Goal: Transaction & Acquisition: Purchase product/service

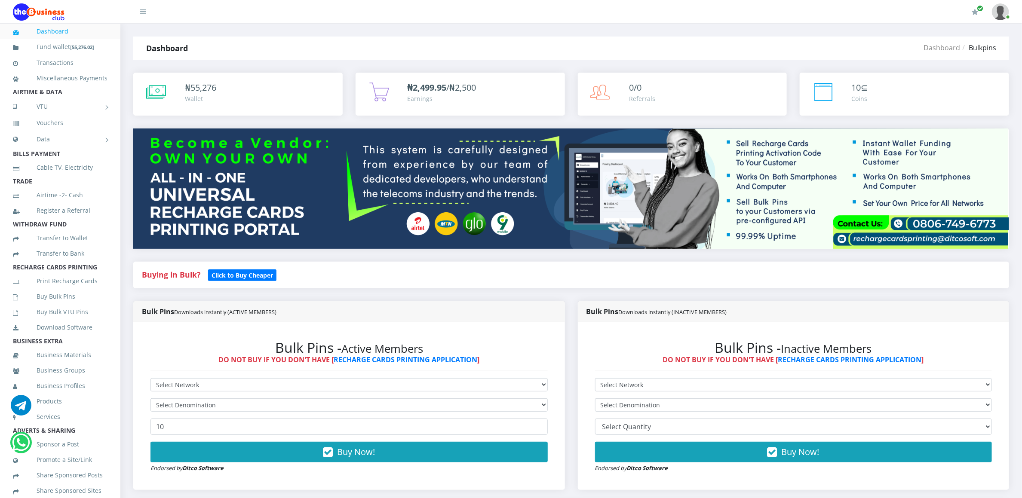
click at [200, 378] on div "Bulk Pins - Active Members DO NOT BUY IF YOU DON'T HAVE [ RECHARGE CARDS PRINTI…" at bounding box center [349, 406] width 414 height 151
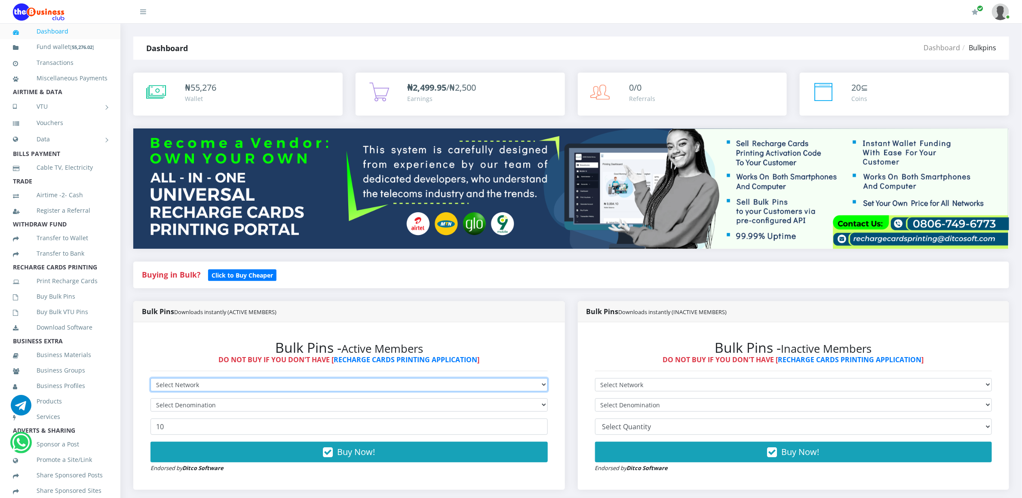
click at [200, 386] on select "Select Network MTN Globacom 9Mobile Airtel" at bounding box center [348, 384] width 397 height 13
select select "MTN"
click at [150, 380] on select "Select Network MTN Globacom 9Mobile Airtel" at bounding box center [348, 384] width 397 height 13
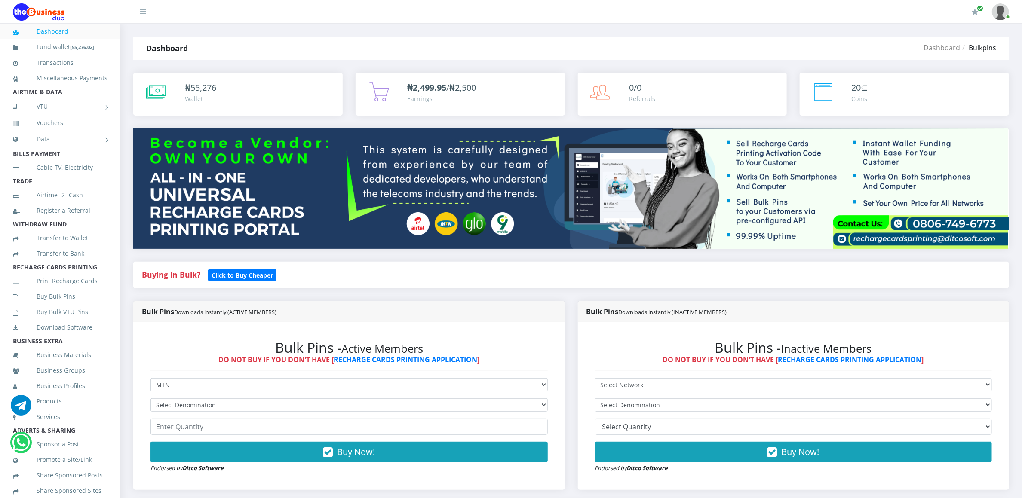
click at [199, 399] on form "Select Network MTN Globacom 9Mobile Airtel Select Denomination MTN NGN100 - ₦96…" at bounding box center [348, 425] width 397 height 95
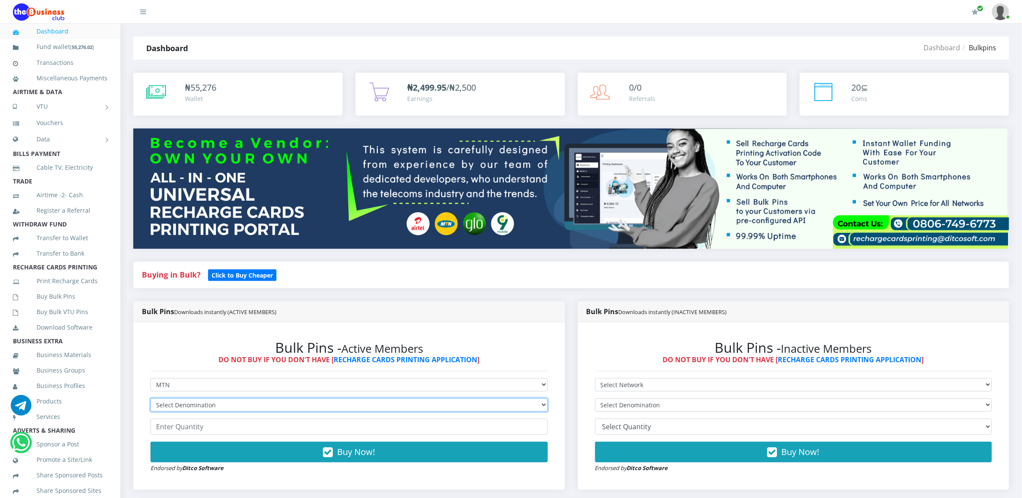
click at [199, 405] on select "Select Denomination MTN NGN100 - ₦96.94 MTN NGN200 - ₦193.88 MTN NGN400 - ₦387.…" at bounding box center [348, 405] width 397 height 13
select select "96.94-100"
click at [150, 400] on select "Select Denomination MTN NGN100 - ₦96.94 MTN NGN200 - ₦193.88 MTN NGN400 - ₦387.…" at bounding box center [348, 405] width 397 height 13
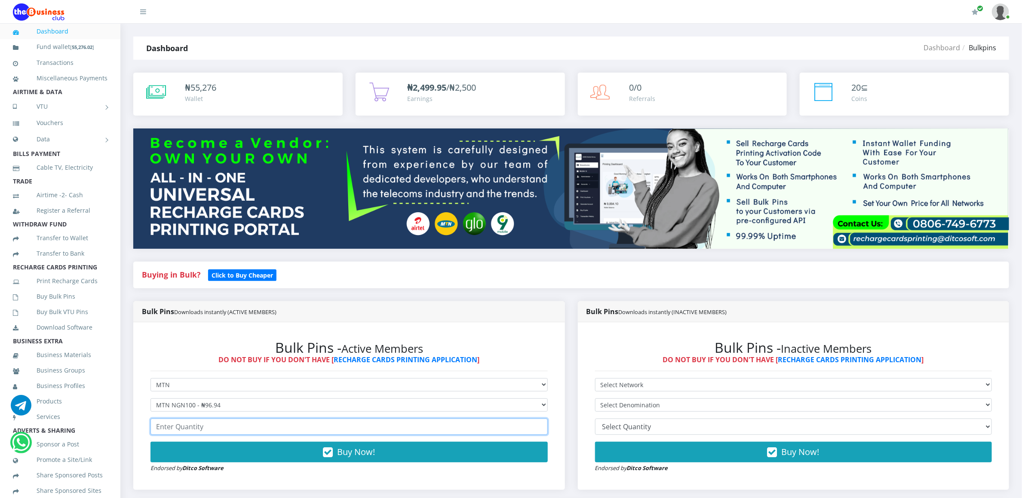
click at [191, 423] on input "number" at bounding box center [348, 427] width 397 height 16
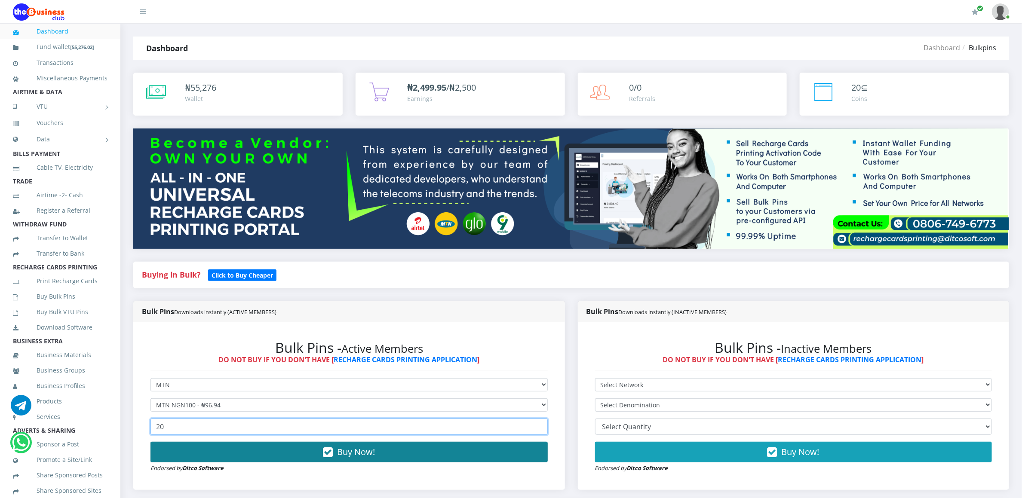
type input "20"
click at [187, 448] on button "Buy Now!" at bounding box center [348, 452] width 397 height 21
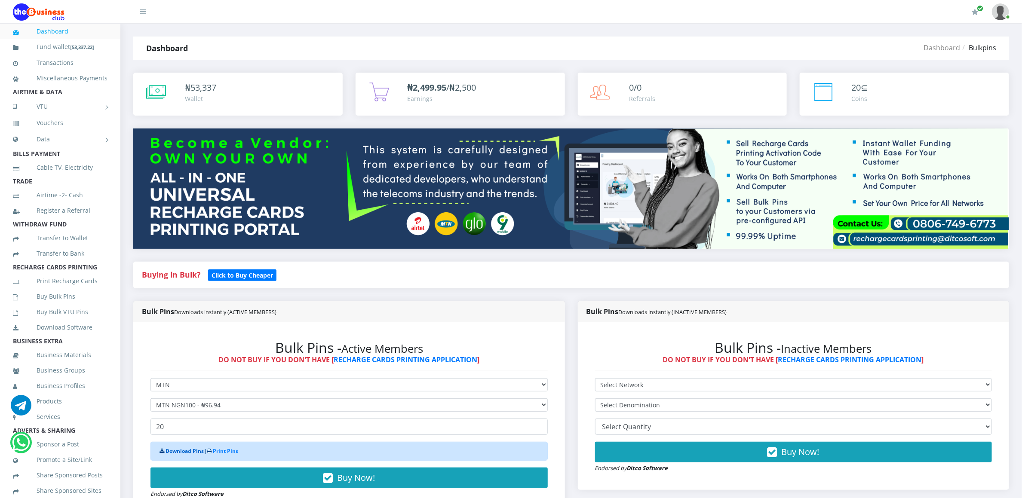
click at [187, 451] on link "Download Pins" at bounding box center [185, 451] width 38 height 7
click at [46, 303] on link "Buy Bulk Pins" at bounding box center [60, 297] width 95 height 20
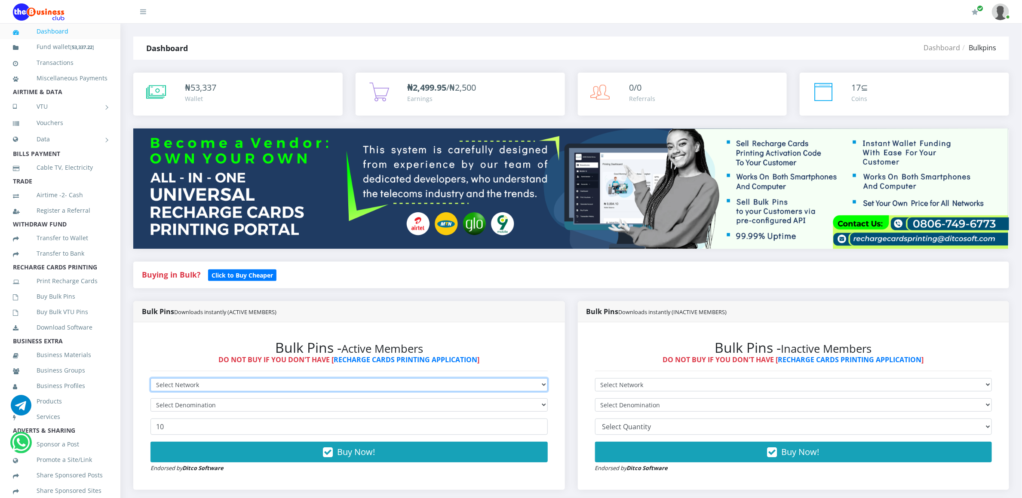
click at [164, 382] on select "Select Network MTN Globacom 9Mobile Airtel" at bounding box center [348, 384] width 397 height 13
select select "MTN"
click at [150, 380] on select "Select Network MTN Globacom 9Mobile Airtel" at bounding box center [348, 384] width 397 height 13
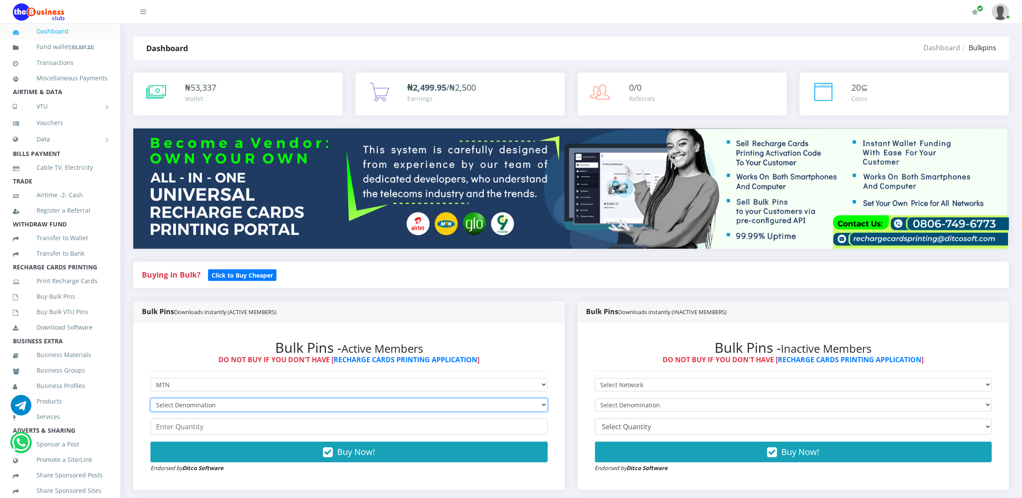
click at [172, 407] on select "Select Denomination MTN NGN100 - ₦96.94 MTN NGN200 - ₦193.88 MTN NGN400 - ₦387.…" at bounding box center [348, 405] width 397 height 13
select select "193.88-200"
click at [150, 400] on select "Select Denomination MTN NGN100 - ₦96.94 MTN NGN200 - ₦193.88 MTN NGN400 - ₦387.…" at bounding box center [348, 405] width 397 height 13
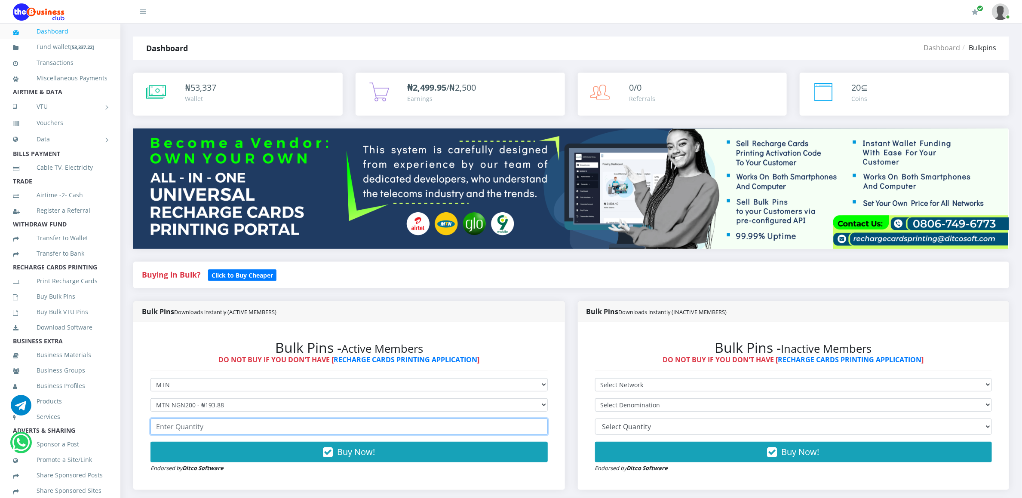
click at [208, 428] on input "number" at bounding box center [348, 427] width 397 height 16
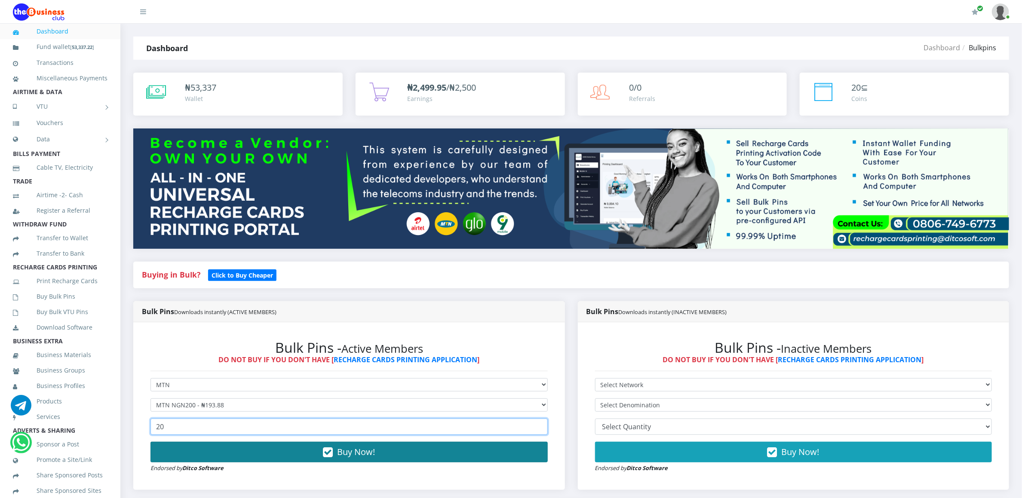
type input "20"
click at [199, 454] on button "Buy Now!" at bounding box center [348, 452] width 397 height 21
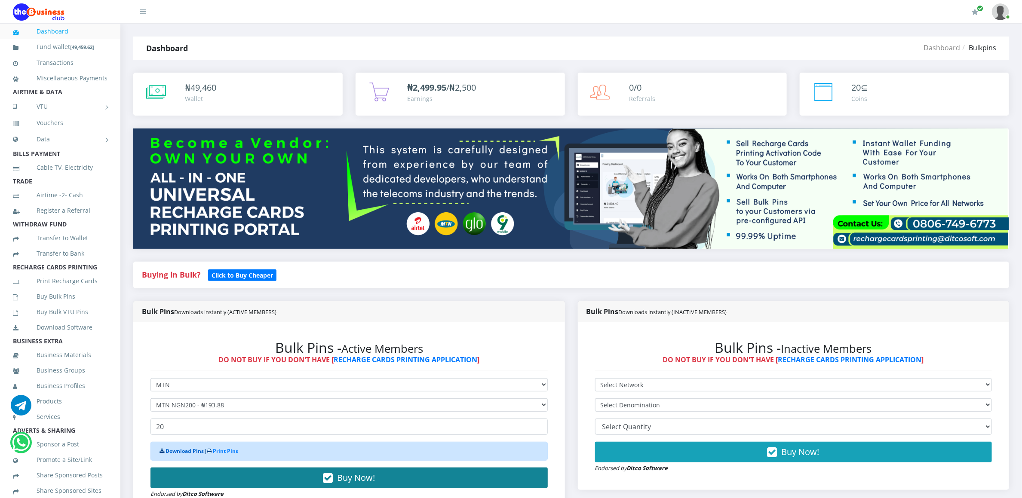
click at [199, 454] on link "Download Pins" at bounding box center [185, 451] width 38 height 7
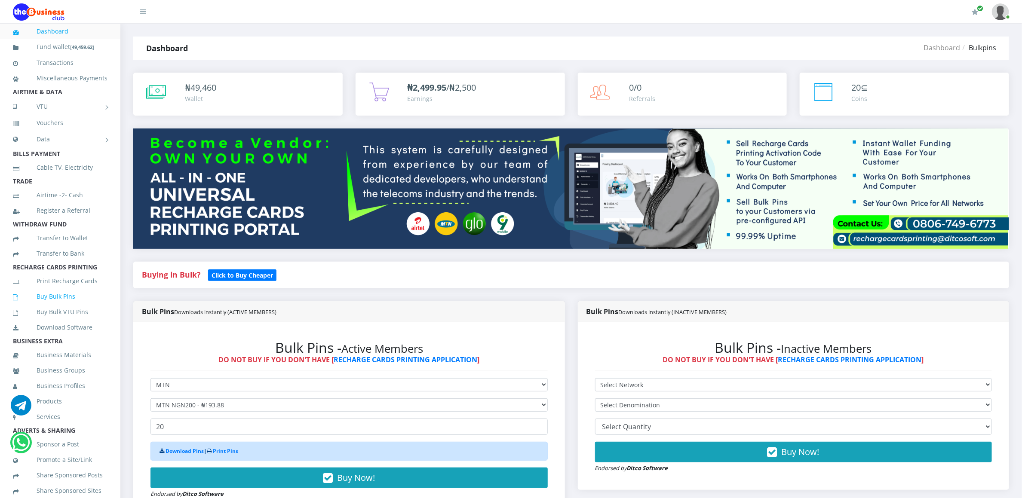
click at [41, 305] on link "Buy Bulk Pins" at bounding box center [60, 297] width 95 height 20
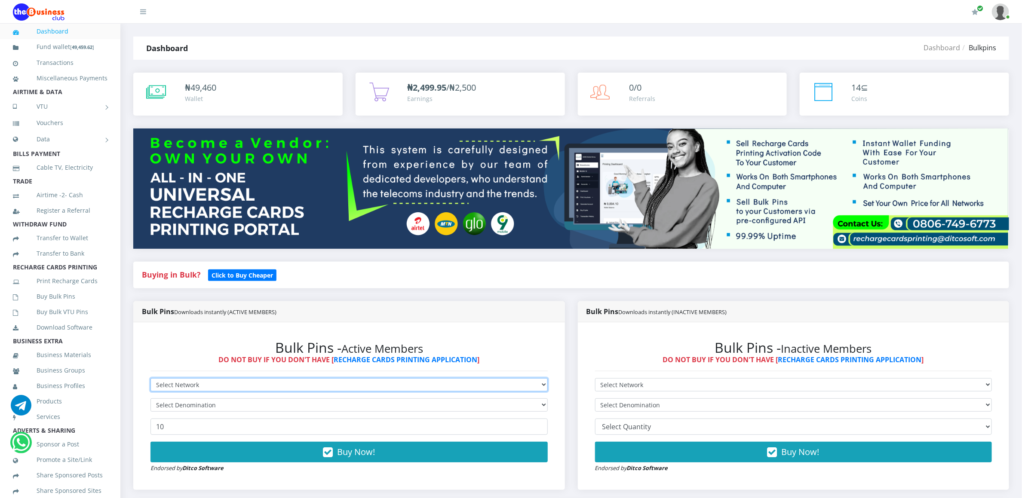
click at [177, 382] on select "Select Network MTN Globacom 9Mobile Airtel" at bounding box center [348, 384] width 397 height 13
select select "MTN"
click at [150, 380] on select "Select Network MTN Globacom 9Mobile Airtel" at bounding box center [348, 384] width 397 height 13
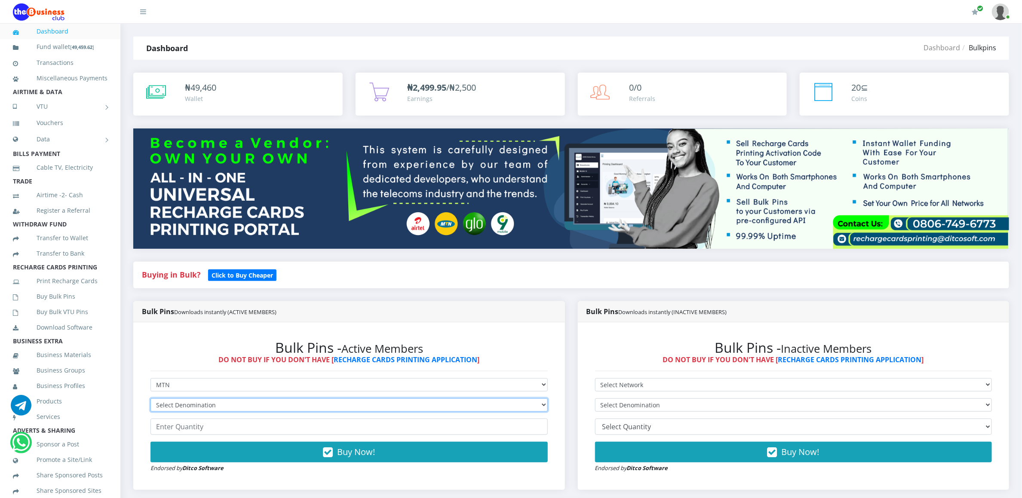
click at [181, 408] on select "Select Denomination MTN NGN100 - ₦96.94 MTN NGN200 - ₦193.88 MTN NGN400 - ₦387.…" at bounding box center [348, 405] width 397 height 13
select select "484.7-500"
click at [150, 400] on select "Select Denomination MTN NGN100 - ₦96.94 MTN NGN200 - ₦193.88 MTN NGN400 - ₦387.…" at bounding box center [348, 405] width 397 height 13
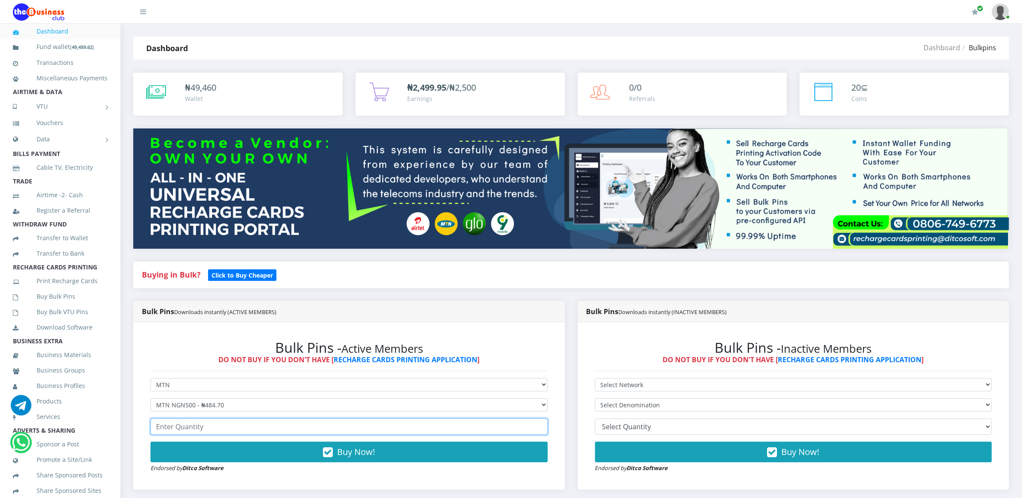
click at [186, 426] on input "number" at bounding box center [348, 427] width 397 height 16
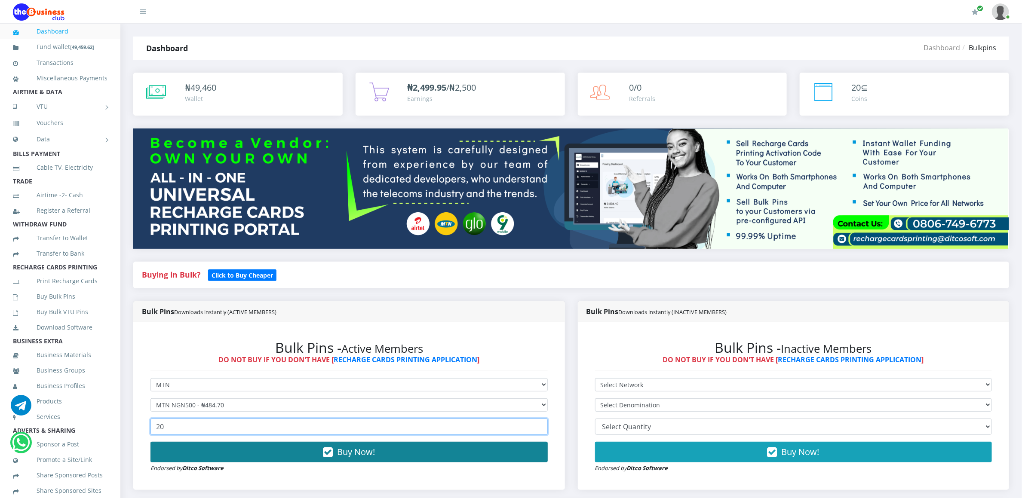
type input "20"
click at [207, 451] on button "Buy Now!" at bounding box center [348, 452] width 397 height 21
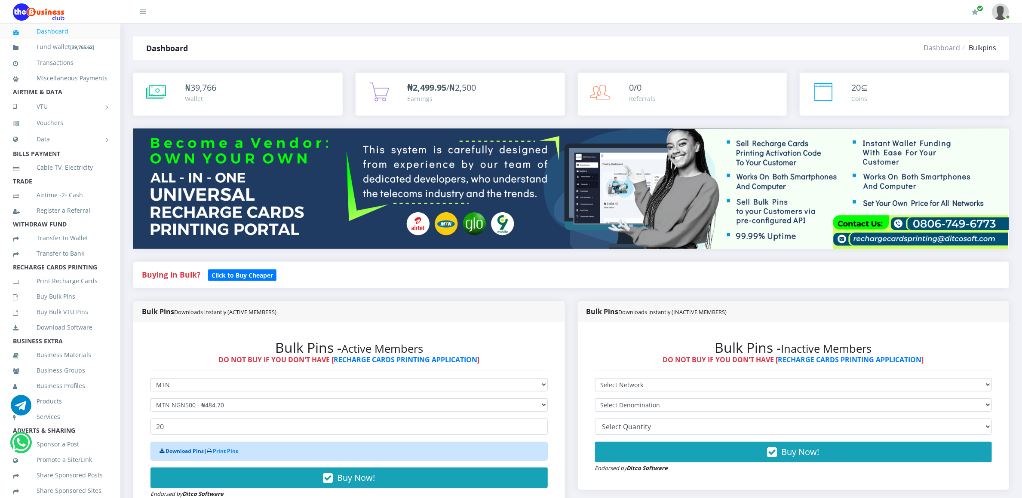
click at [187, 451] on link "Download Pins" at bounding box center [185, 451] width 38 height 7
drag, startPoint x: 56, startPoint y: 315, endPoint x: 54, endPoint y: 310, distance: 5.8
click at [54, 307] on link "Buy Bulk Pins" at bounding box center [60, 297] width 95 height 20
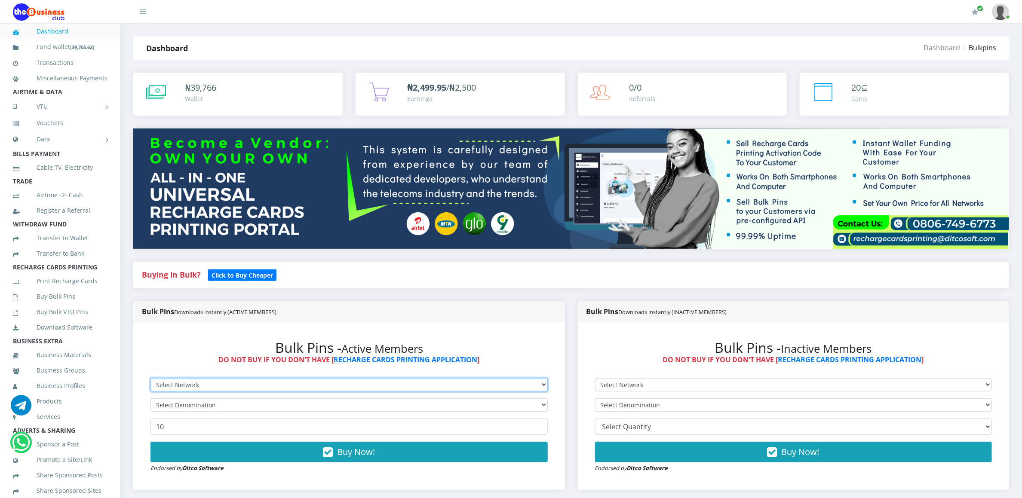
click at [181, 385] on select "Select Network MTN Globacom 9Mobile Airtel" at bounding box center [348, 384] width 397 height 13
select select "Airtel"
click at [150, 380] on select "Select Network MTN Globacom 9Mobile Airtel" at bounding box center [348, 384] width 397 height 13
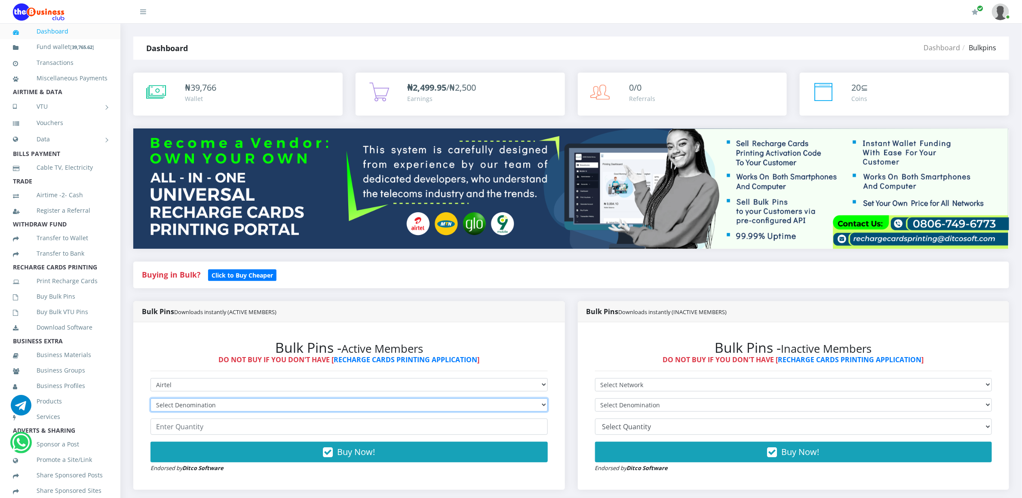
click at [182, 405] on select "Select Denomination Airtel NGN100 - ₦96.36 Airtel NGN200 - ₦192.72 Airtel NGN50…" at bounding box center [348, 405] width 397 height 13
select select "96.36-100"
click at [150, 400] on select "Select Denomination Airtel NGN100 - ₦96.36 Airtel NGN200 - ₦192.72 Airtel NGN50…" at bounding box center [348, 405] width 397 height 13
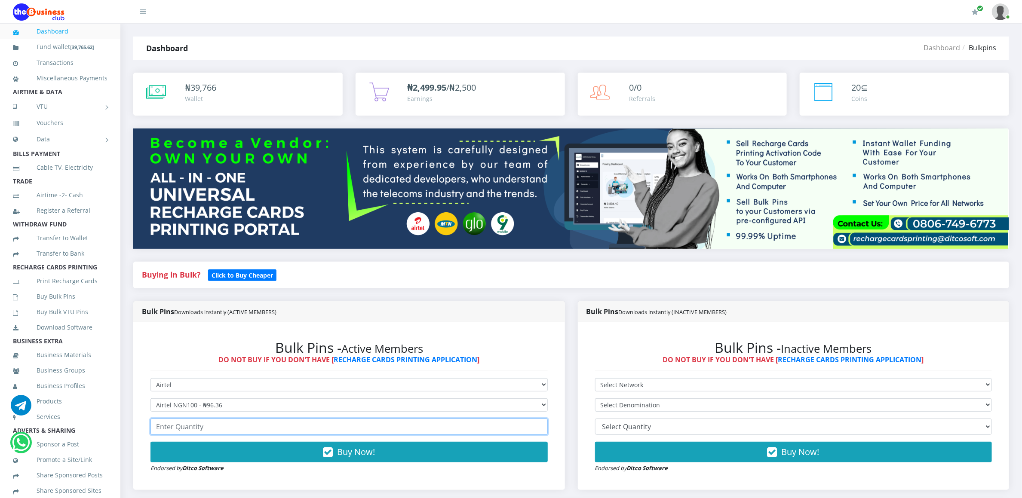
click at [174, 428] on input "number" at bounding box center [348, 427] width 397 height 16
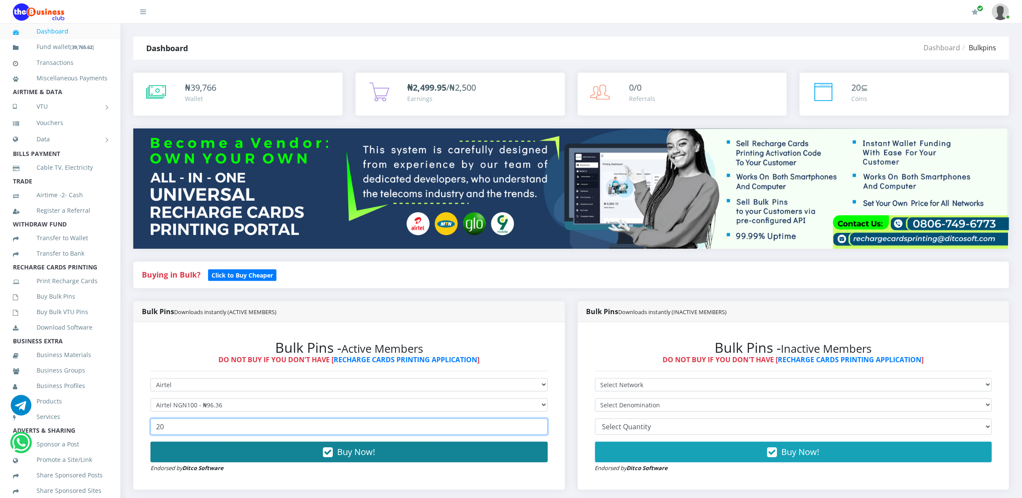
type input "20"
click at [177, 453] on button "Buy Now!" at bounding box center [348, 452] width 397 height 21
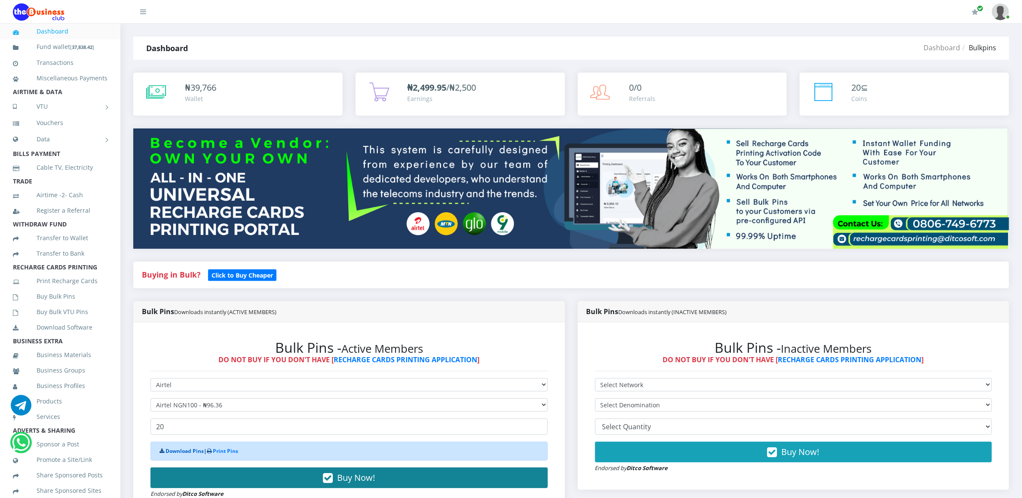
click at [177, 453] on link "Download Pins" at bounding box center [185, 451] width 38 height 7
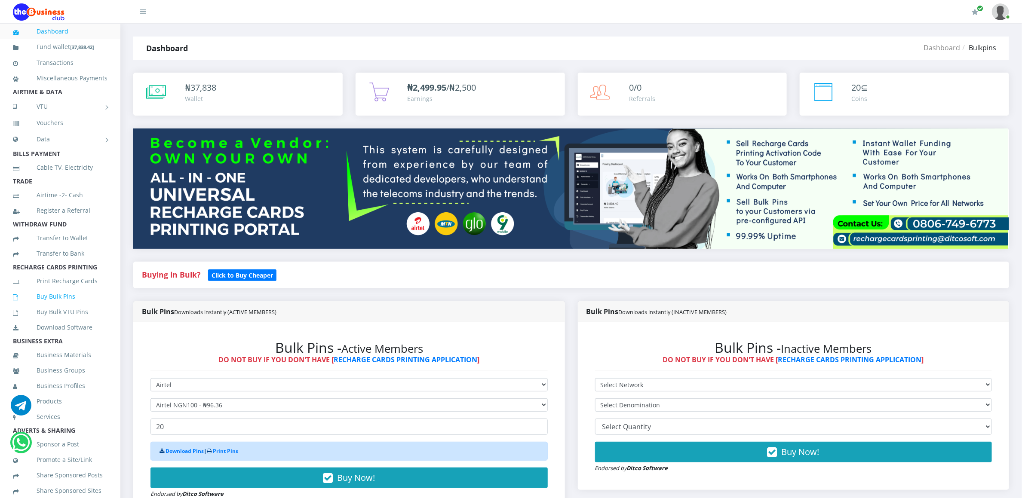
click at [40, 307] on link "Buy Bulk Pins" at bounding box center [60, 297] width 95 height 20
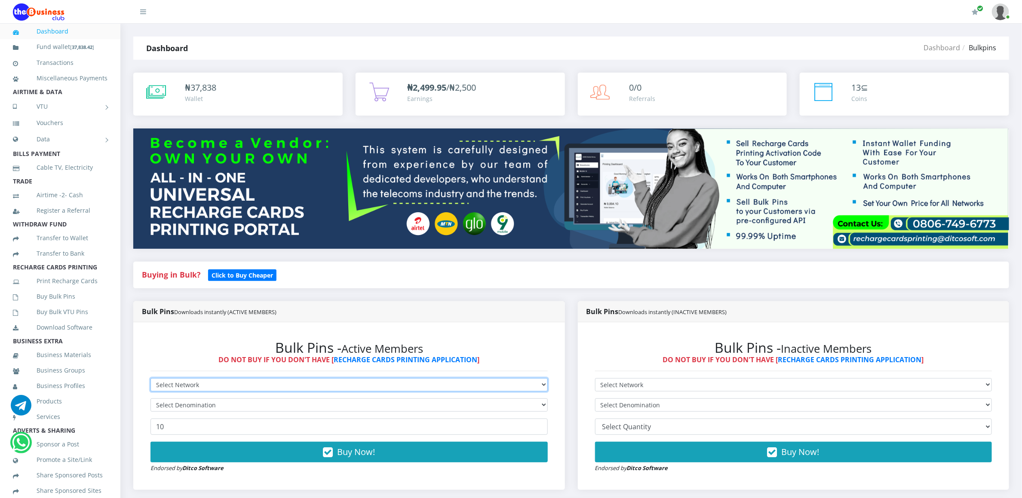
click at [160, 385] on select "Select Network MTN Globacom 9Mobile Airtel" at bounding box center [348, 384] width 397 height 13
select select "Airtel"
click at [150, 380] on select "Select Network MTN Globacom 9Mobile Airtel" at bounding box center [348, 384] width 397 height 13
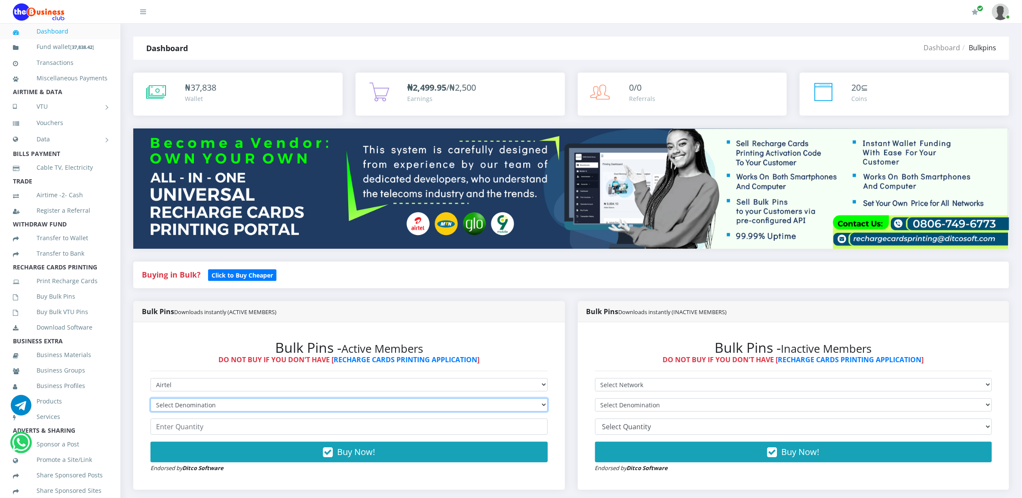
click at [178, 405] on select "Select Denomination Airtel NGN100 - ₦96.36 Airtel NGN200 - ₦192.72 Airtel NGN50…" at bounding box center [348, 405] width 397 height 13
select select "192.72-200"
click at [150, 400] on select "Select Denomination Airtel NGN100 - ₦96.36 Airtel NGN200 - ₦192.72 Airtel NGN50…" at bounding box center [348, 405] width 397 height 13
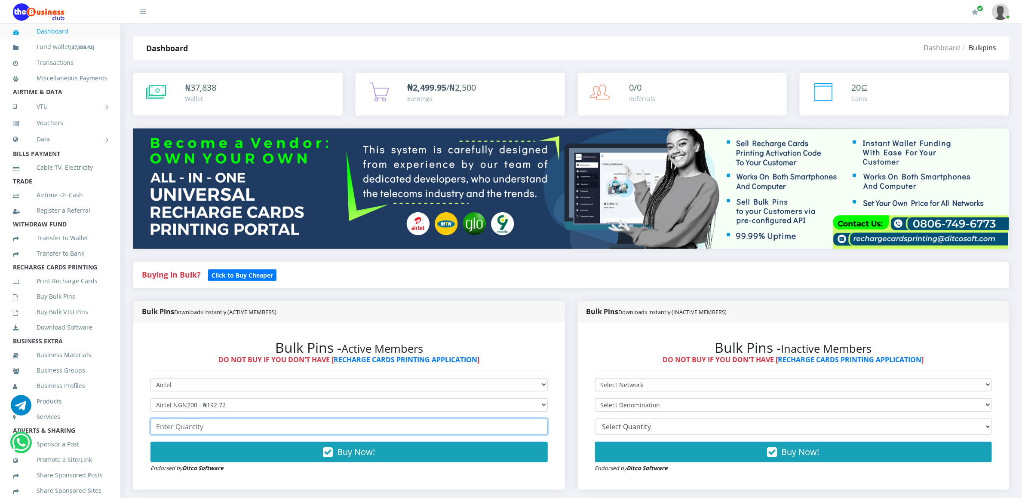
click at [184, 433] on input "number" at bounding box center [348, 427] width 397 height 16
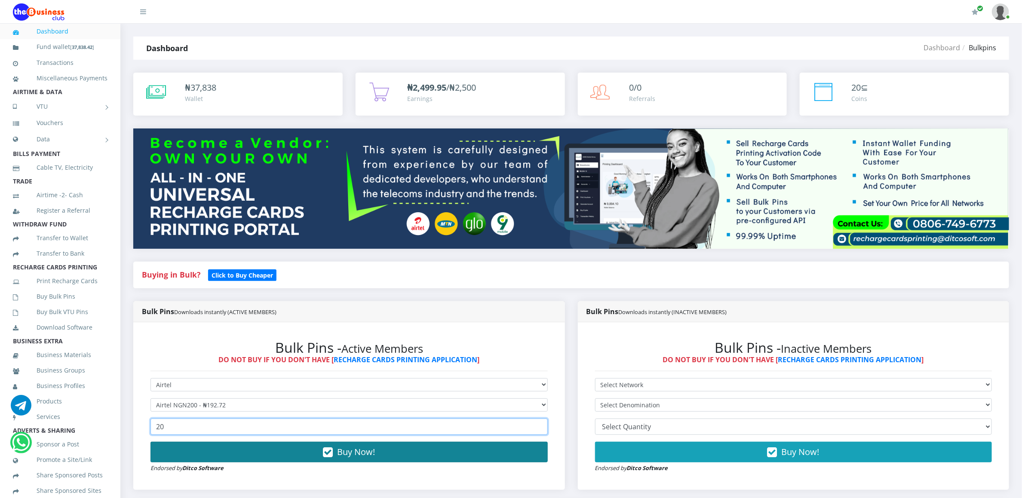
type input "20"
click at [185, 451] on button "Buy Now!" at bounding box center [348, 452] width 397 height 21
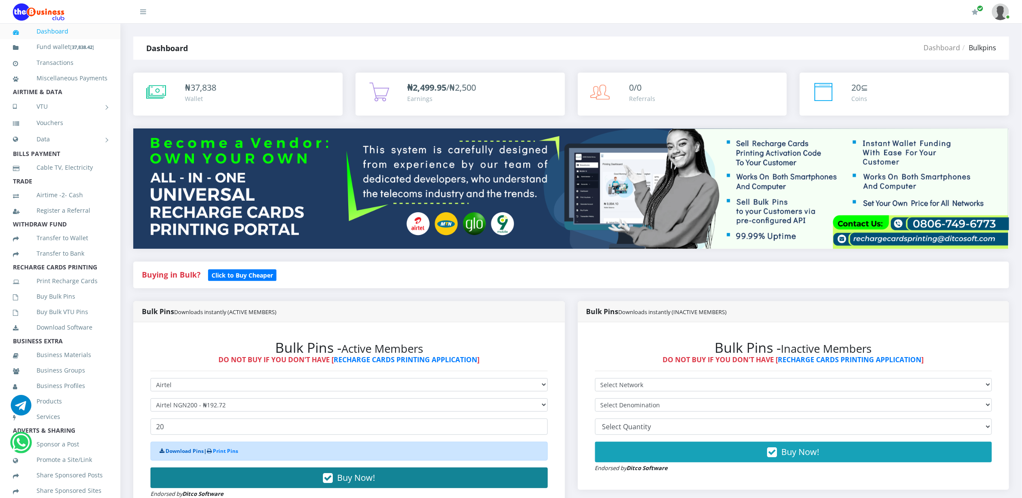
click at [185, 451] on link "Download Pins" at bounding box center [185, 451] width 38 height 7
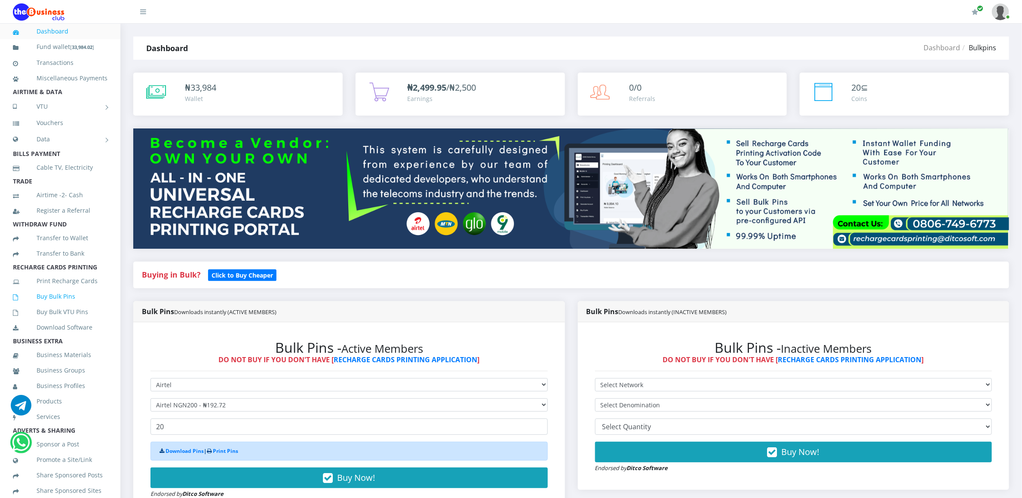
click at [37, 307] on link "Buy Bulk Pins" at bounding box center [60, 297] width 95 height 20
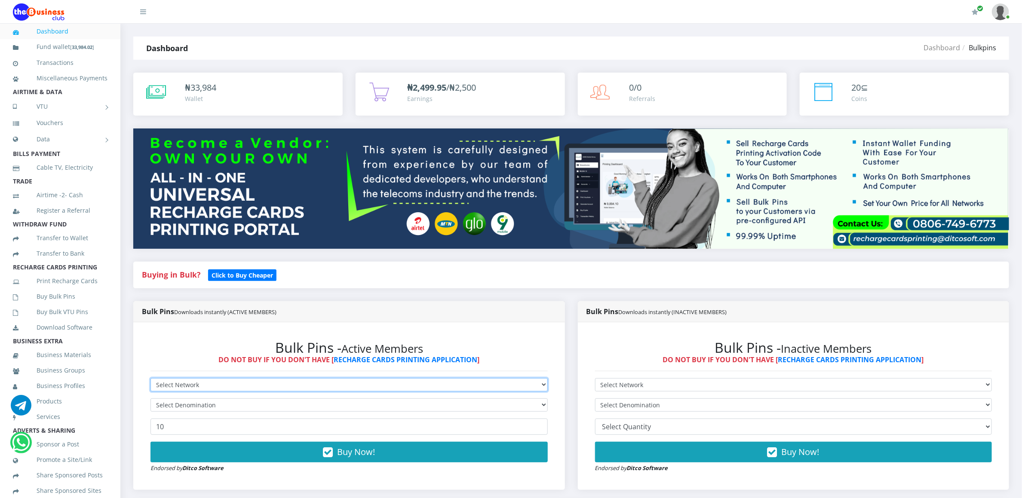
click at [200, 388] on select "Select Network MTN Globacom 9Mobile Airtel" at bounding box center [348, 384] width 397 height 13
select select "Airtel"
click at [150, 380] on select "Select Network MTN Globacom 9Mobile Airtel" at bounding box center [348, 384] width 397 height 13
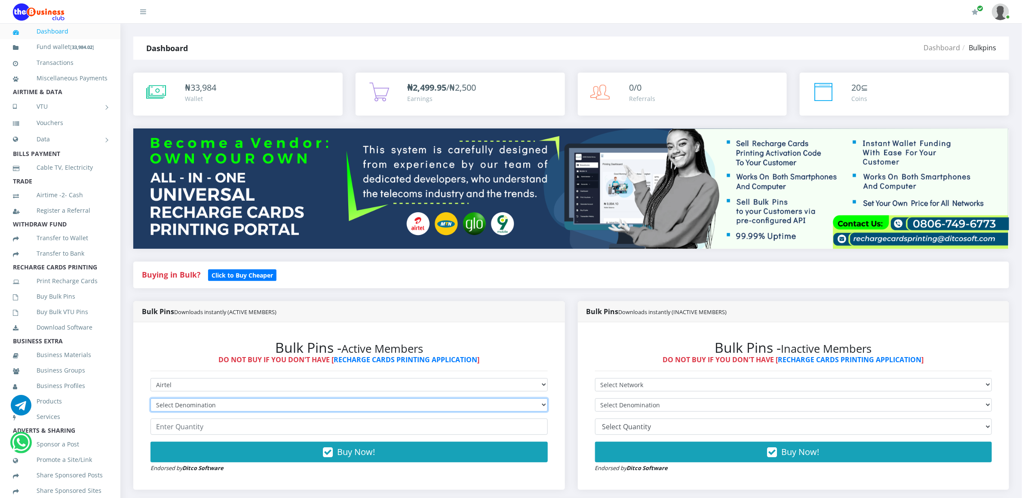
click at [204, 411] on select "Select Denomination Airtel NGN100 - ₦96.36 Airtel NGN200 - ₦192.72 Airtel NGN50…" at bounding box center [348, 405] width 397 height 13
select select "481.8-500"
click at [150, 400] on select "Select Denomination Airtel NGN100 - ₦96.36 Airtel NGN200 - ₦192.72 Airtel NGN50…" at bounding box center [348, 405] width 397 height 13
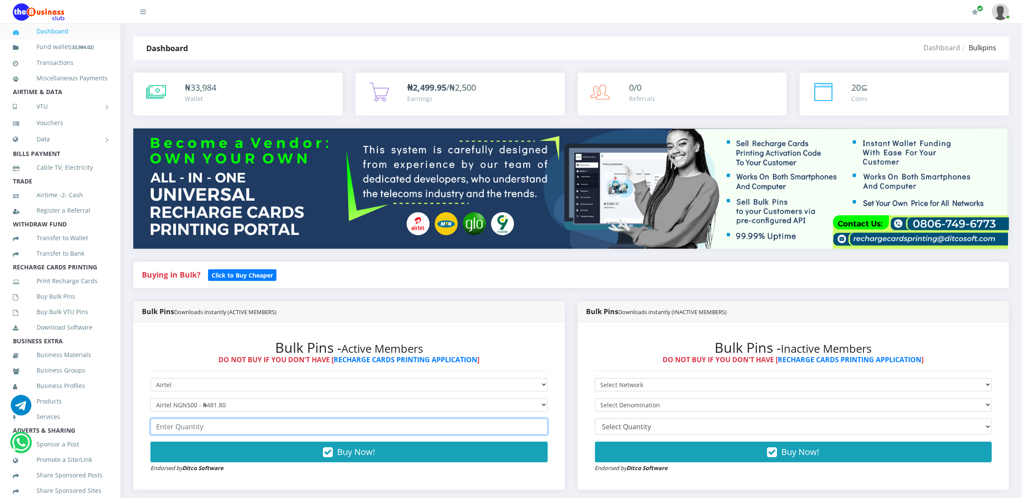
click at [201, 426] on input "number" at bounding box center [348, 427] width 397 height 16
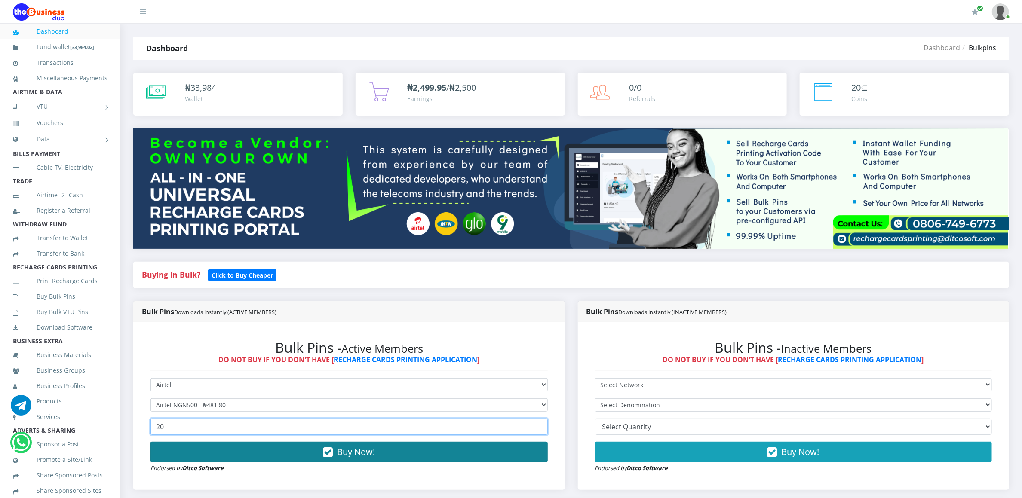
type input "20"
click at [202, 450] on button "Buy Now!" at bounding box center [348, 452] width 397 height 21
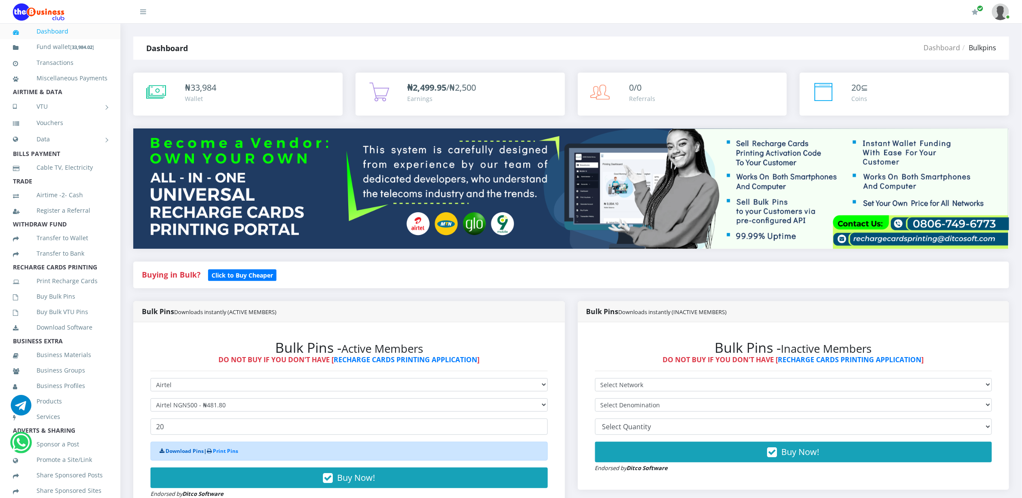
click at [177, 450] on link "Download Pins" at bounding box center [185, 451] width 38 height 7
click at [35, 300] on icon at bounding box center [25, 297] width 24 height 6
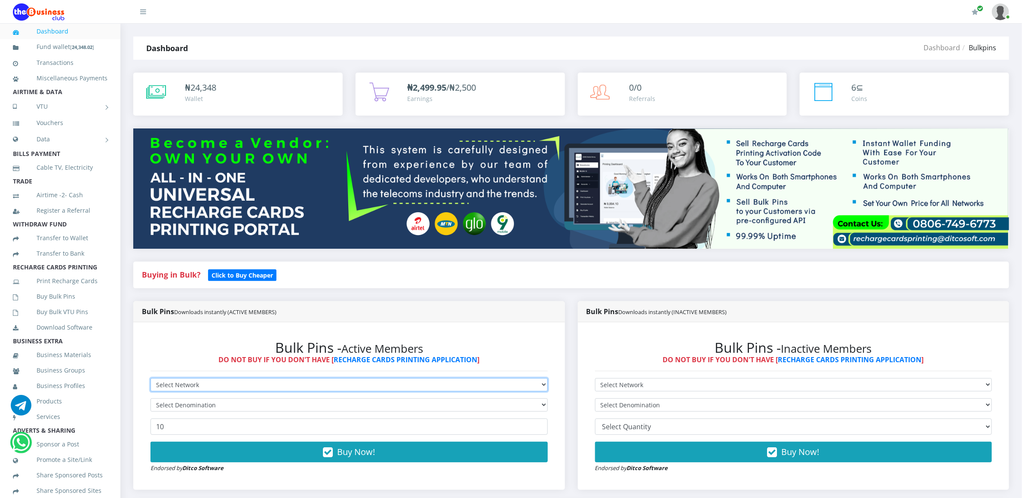
click at [182, 383] on select "Select Network MTN Globacom 9Mobile Airtel" at bounding box center [348, 384] width 397 height 13
select select "Airtel"
click at [150, 380] on select "Select Network MTN Globacom 9Mobile Airtel" at bounding box center [348, 384] width 397 height 13
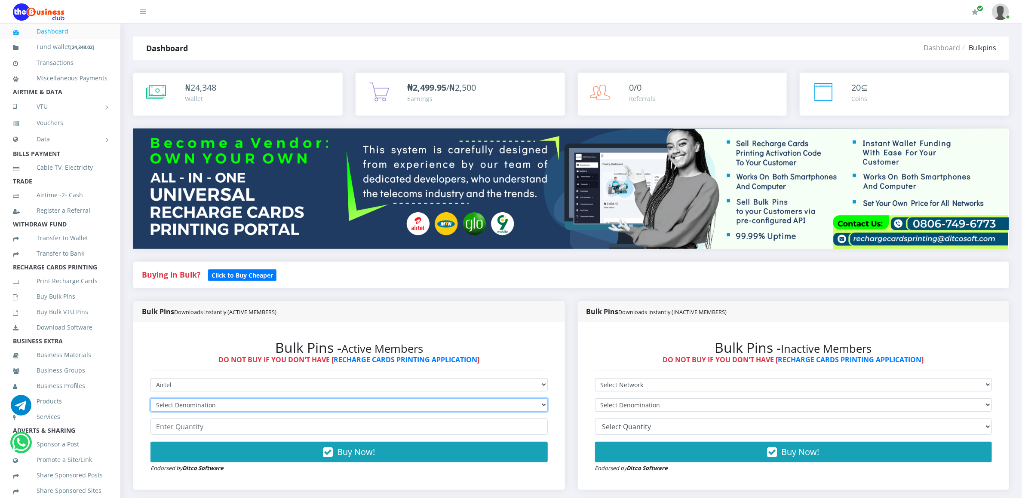
click at [186, 406] on select "Select Denomination Airtel NGN100 - ₦96.36 Airtel NGN200 - ₦192.72 Airtel NGN50…" at bounding box center [348, 405] width 397 height 13
select select "963.6-1000"
click at [150, 400] on select "Select Denomination Airtel NGN100 - ₦96.36 Airtel NGN200 - ₦192.72 Airtel NGN50…" at bounding box center [348, 405] width 397 height 13
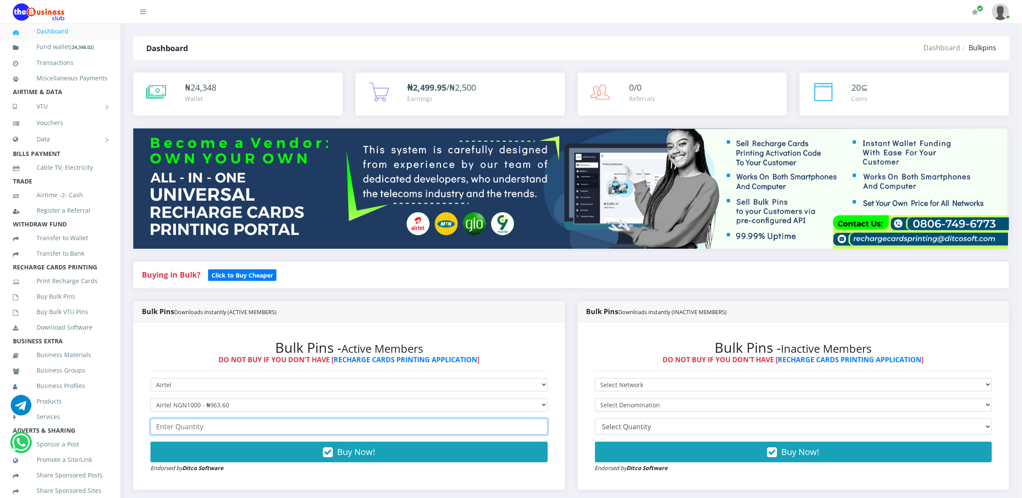
click at [169, 431] on input "number" at bounding box center [348, 427] width 397 height 16
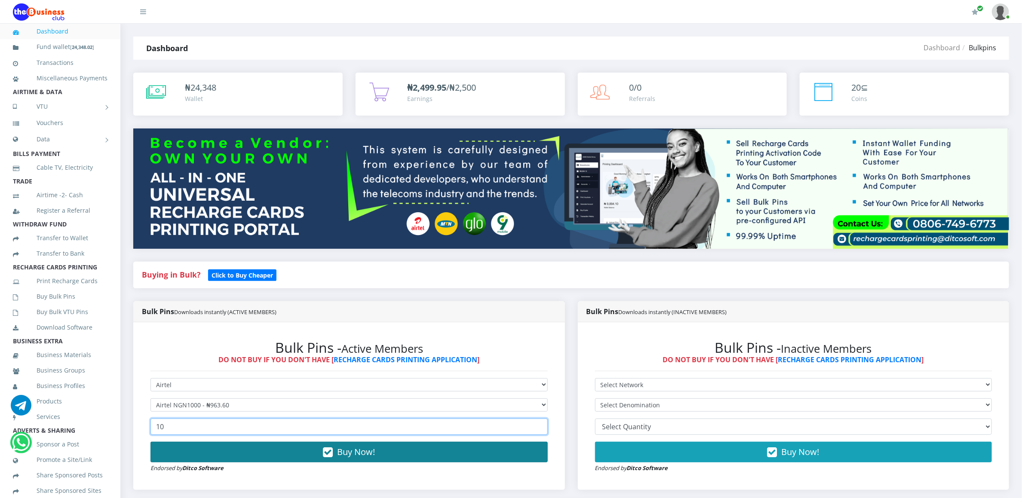
type input "10"
click at [169, 456] on button "Buy Now!" at bounding box center [348, 452] width 397 height 21
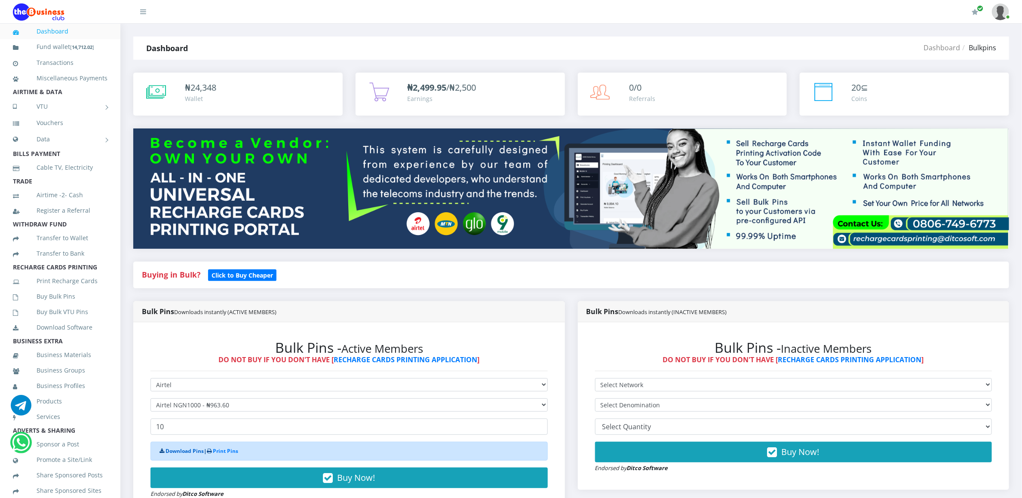
click at [171, 451] on link "Download Pins" at bounding box center [185, 451] width 38 height 7
click at [70, 307] on link "Buy Bulk Pins" at bounding box center [60, 297] width 95 height 20
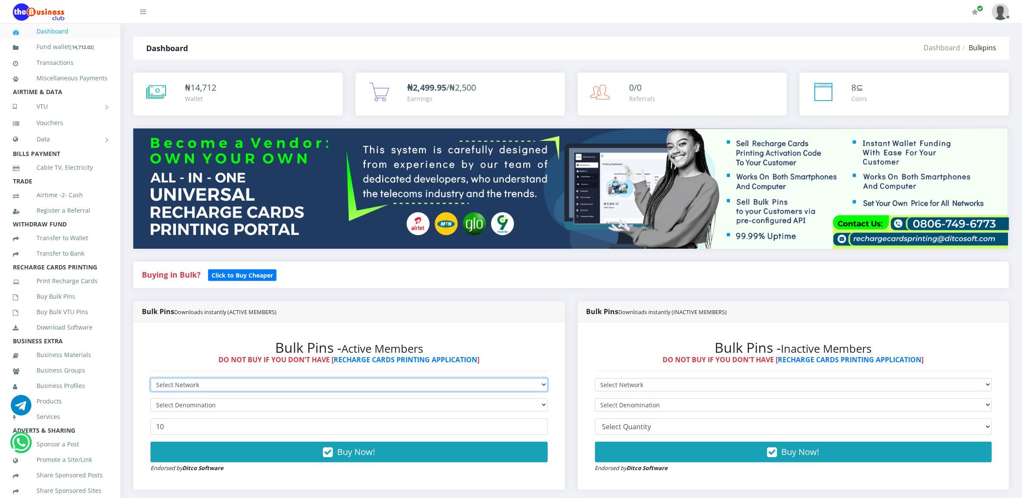
click at [159, 389] on select "Select Network MTN Globacom 9Mobile Airtel" at bounding box center [348, 384] width 397 height 13
select select "Glo"
click at [150, 380] on select "Select Network MTN Globacom 9Mobile Airtel" at bounding box center [348, 384] width 397 height 13
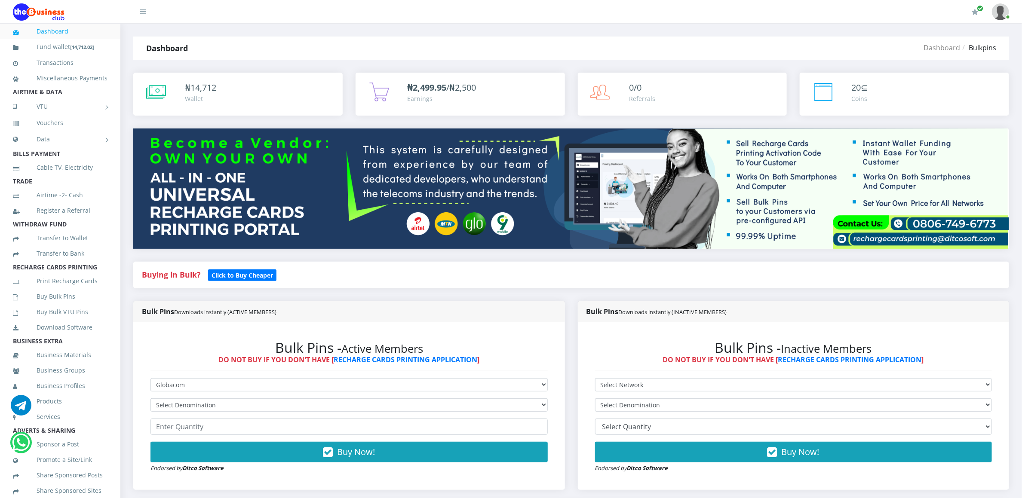
click at [164, 396] on form "Select Network MTN Globacom 9Mobile Airtel Select Denomination Glo NGN100 - ₦96…" at bounding box center [348, 425] width 397 height 95
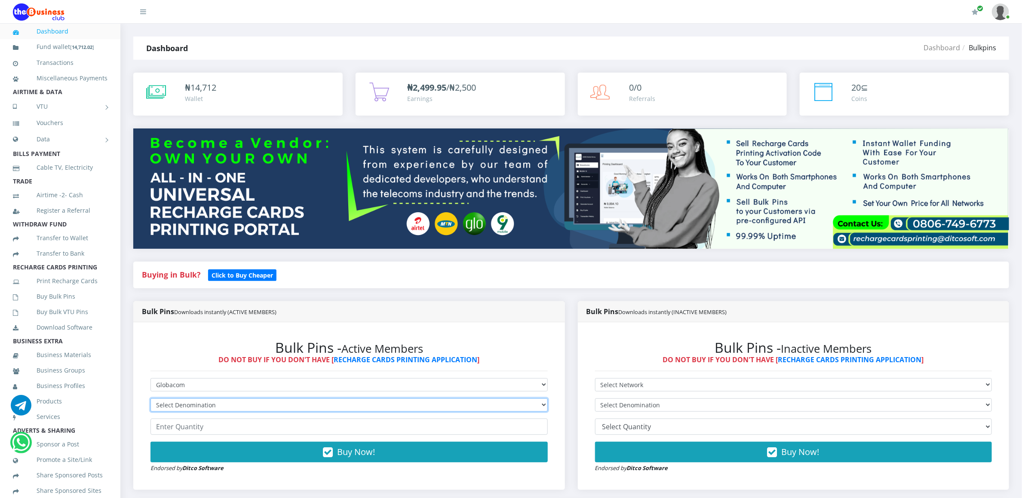
click at [164, 406] on select "Select Denomination Glo NGN100 - ₦96.45 Glo NGN200 - ₦192.90 Glo NGN500 - ₦482.…" at bounding box center [348, 405] width 397 height 13
select select "96.45-100"
click at [150, 400] on select "Select Denomination Glo NGN100 - ₦96.45 Glo NGN200 - ₦192.90 Glo NGN500 - ₦482.…" at bounding box center [348, 405] width 397 height 13
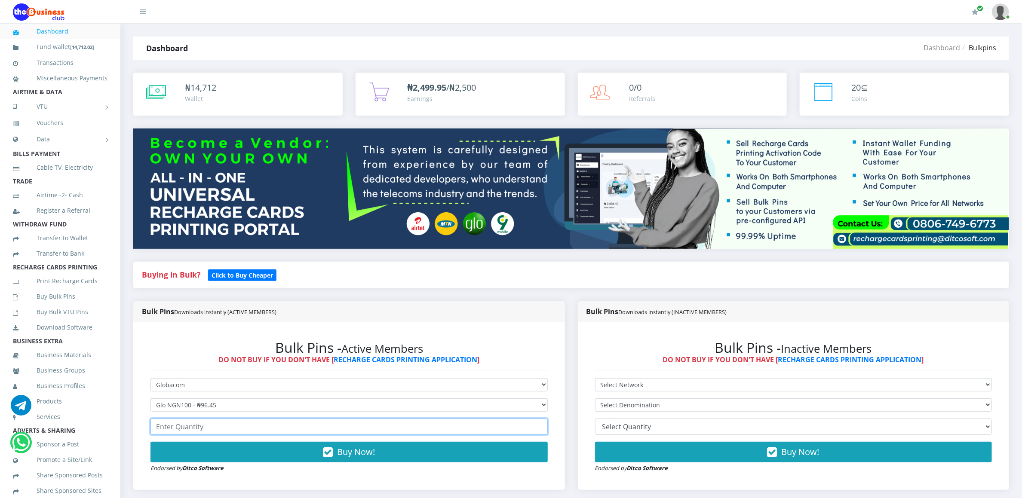
click at [169, 431] on input "number" at bounding box center [348, 427] width 397 height 16
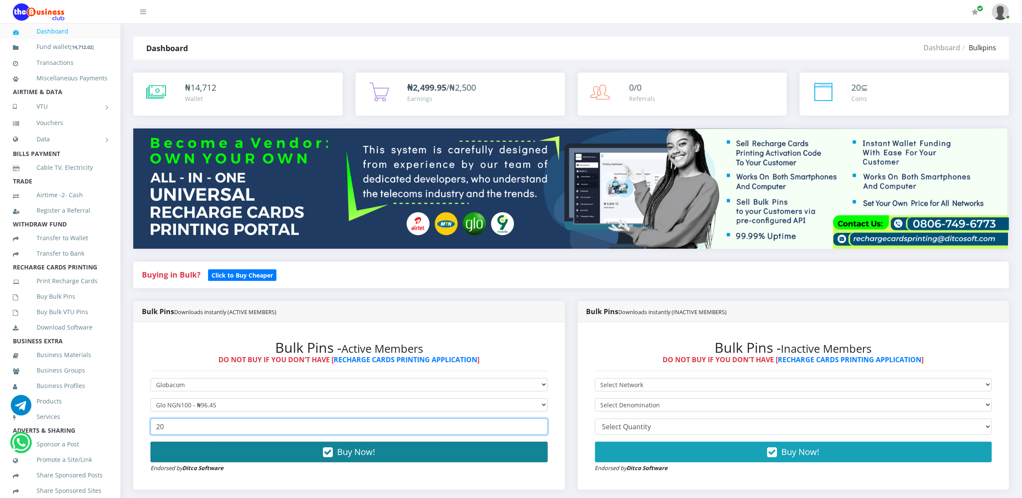
type input "20"
click at [174, 452] on button "Buy Now!" at bounding box center [348, 452] width 397 height 21
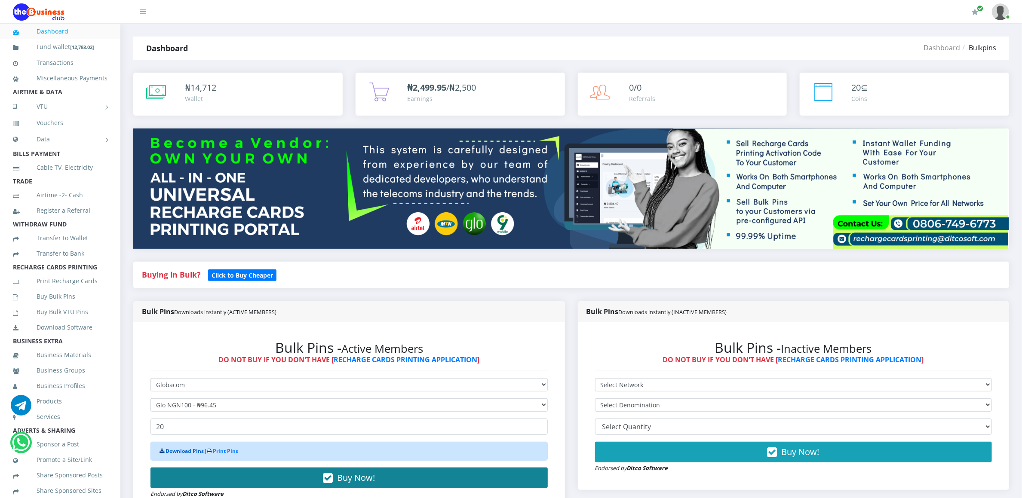
click at [174, 452] on link "Download Pins" at bounding box center [185, 451] width 38 height 7
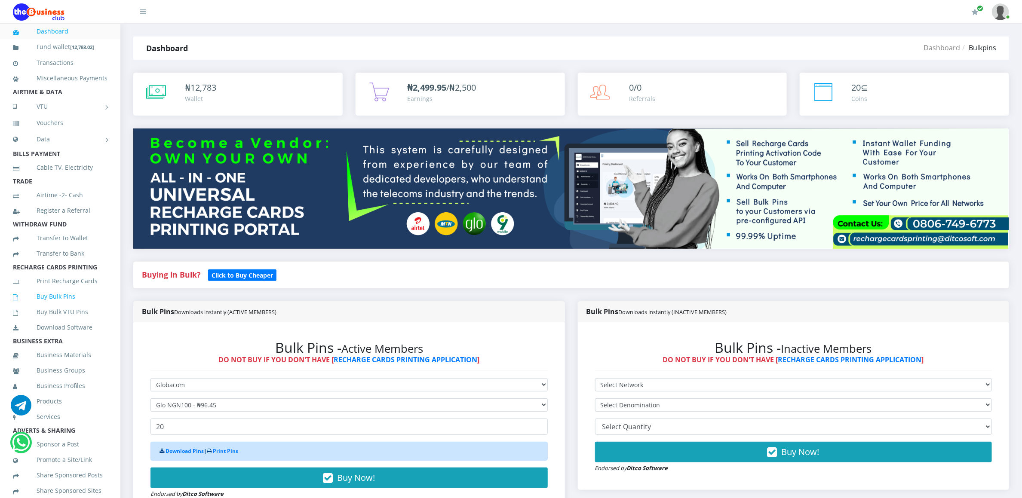
click at [58, 307] on link "Buy Bulk Pins" at bounding box center [60, 297] width 95 height 20
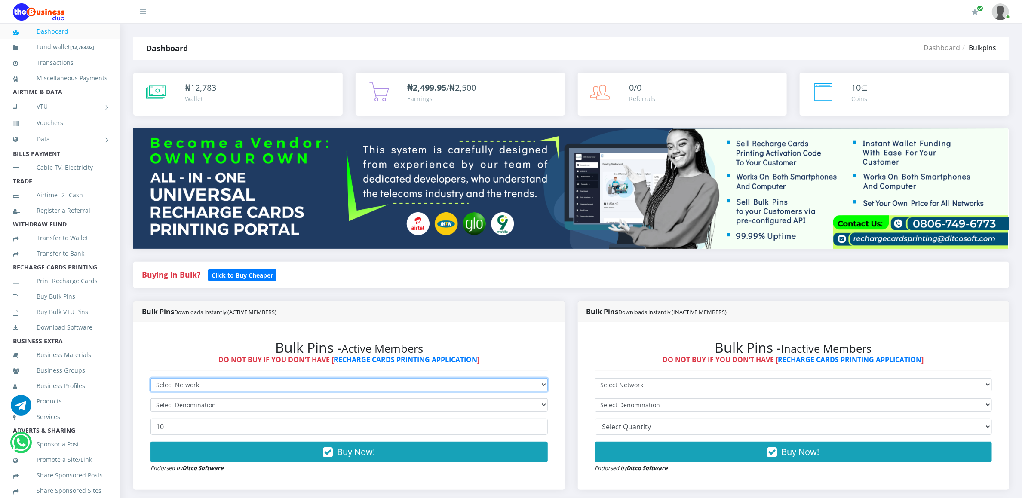
click at [168, 383] on select "Select Network MTN Globacom 9Mobile Airtel" at bounding box center [348, 384] width 397 height 13
select select "Glo"
click at [150, 380] on select "Select Network MTN Globacom 9Mobile Airtel" at bounding box center [348, 384] width 397 height 13
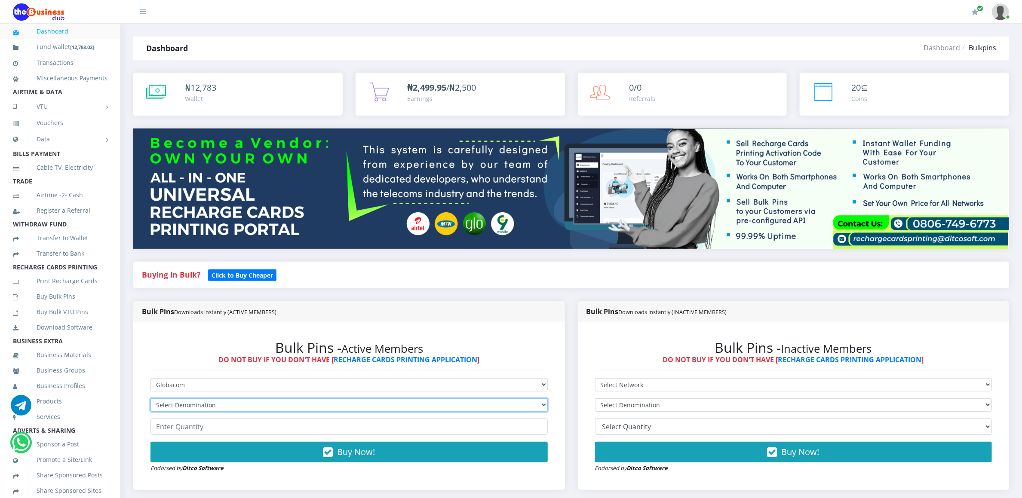
click at [172, 406] on select "Select Denomination Glo NGN100 - ₦96.45 Glo NGN200 - ₦192.90 Glo NGN500 - ₦482.…" at bounding box center [348, 405] width 397 height 13
select select "192.9-200"
click at [150, 400] on select "Select Denomination Glo NGN100 - ₦96.45 Glo NGN200 - ₦192.90 Glo NGN500 - ₦482.…" at bounding box center [348, 405] width 397 height 13
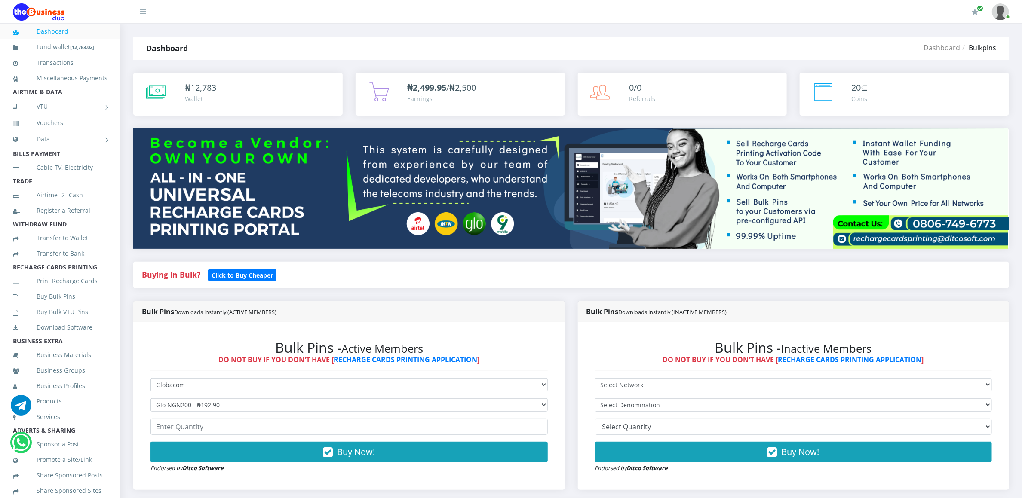
click at [177, 438] on form "Select Network MTN Globacom 9Mobile Airtel Select Denomination Glo NGN100 - ₦96…" at bounding box center [348, 425] width 397 height 95
click at [177, 431] on input "number" at bounding box center [348, 427] width 397 height 16
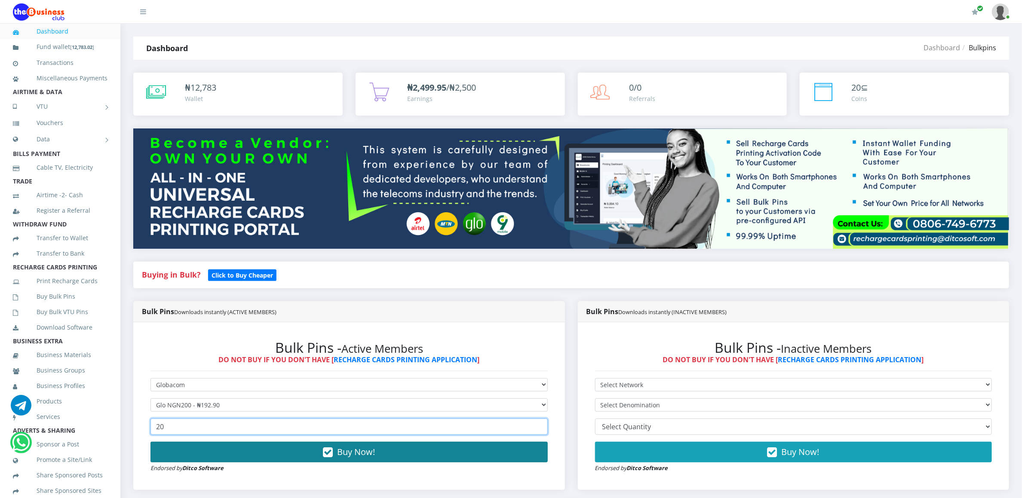
type input "20"
click at [182, 444] on button "Buy Now!" at bounding box center [348, 452] width 397 height 21
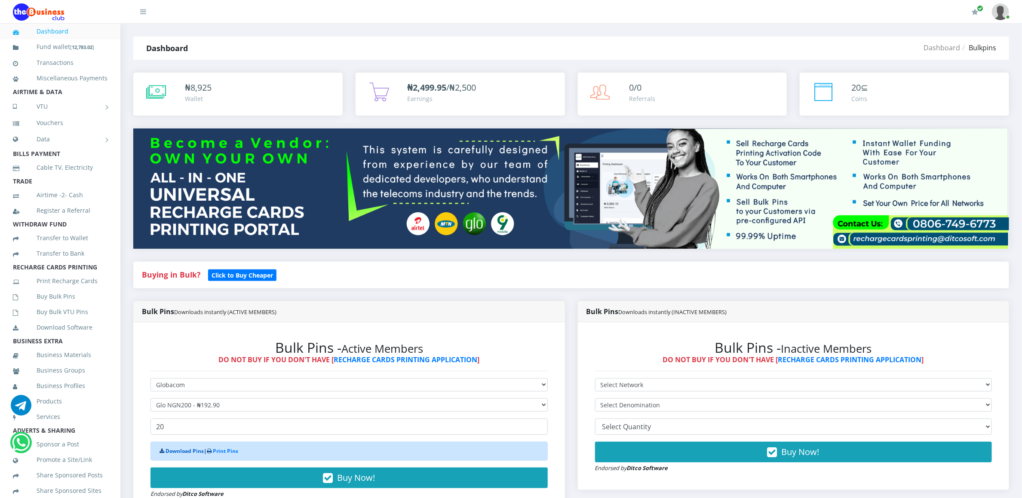
click at [182, 451] on link "Download Pins" at bounding box center [185, 451] width 38 height 7
click at [47, 307] on link "Buy Bulk Pins" at bounding box center [60, 297] width 95 height 20
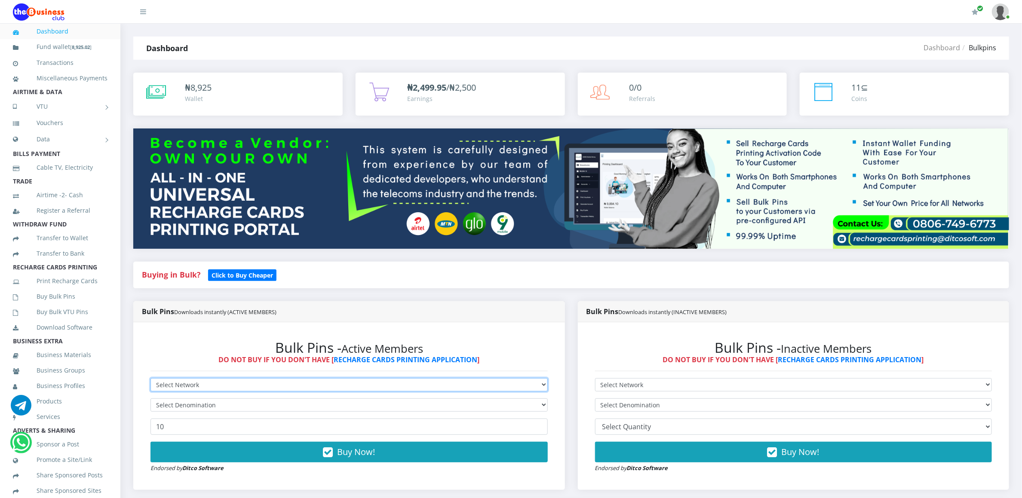
click at [190, 384] on select "Select Network MTN Globacom 9Mobile Airtel" at bounding box center [348, 384] width 397 height 13
select select "MTN"
click at [150, 380] on select "Select Network MTN Globacom 9Mobile Airtel" at bounding box center [348, 384] width 397 height 13
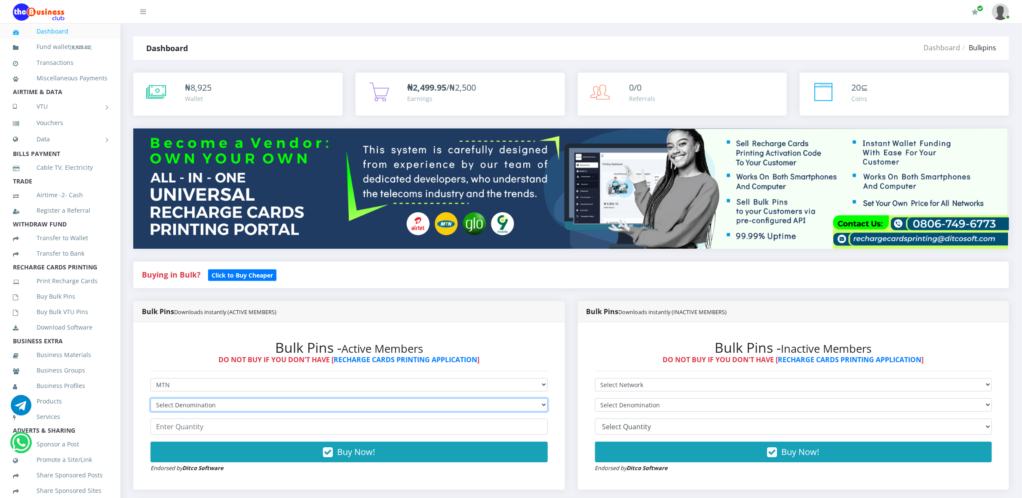
click at [196, 407] on select "Select Denomination MTN NGN100 - ₦96.94 MTN NGN200 - ₦193.88 MTN NGN400 - ₦387.…" at bounding box center [348, 405] width 397 height 13
select select "96.94-100"
click at [150, 400] on select "Select Denomination MTN NGN100 - ₦96.94 MTN NGN200 - ₦193.88 MTN NGN400 - ₦387.…" at bounding box center [348, 405] width 397 height 13
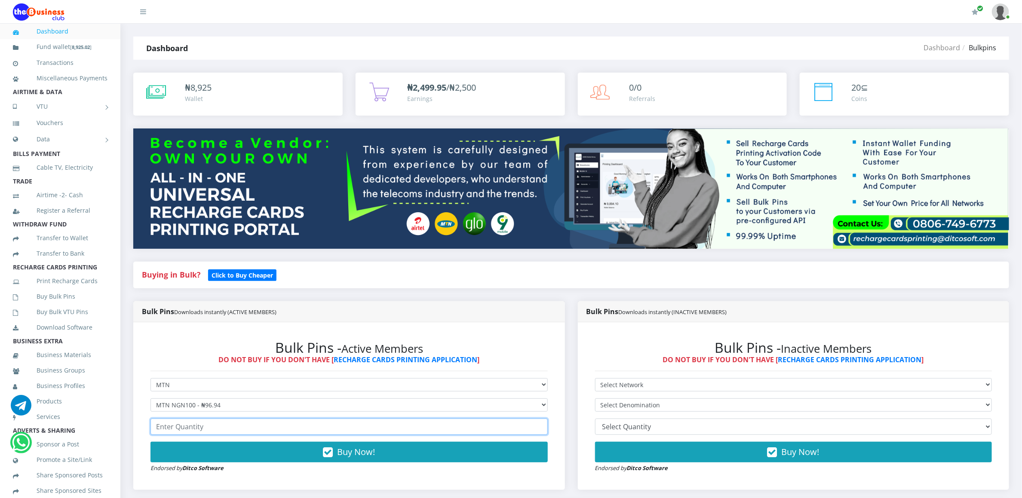
click at [193, 430] on input "number" at bounding box center [348, 427] width 397 height 16
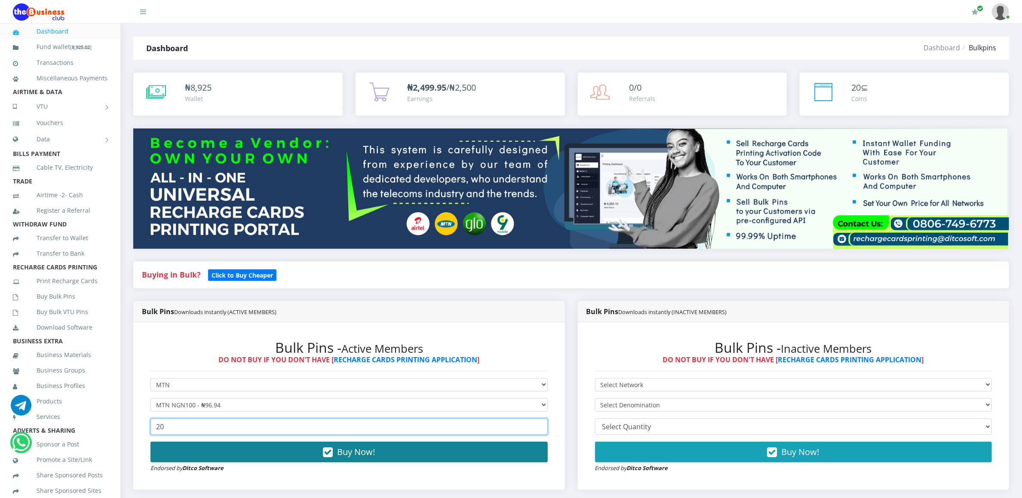
type input "20"
click at [199, 448] on button "Buy Now!" at bounding box center [348, 452] width 397 height 21
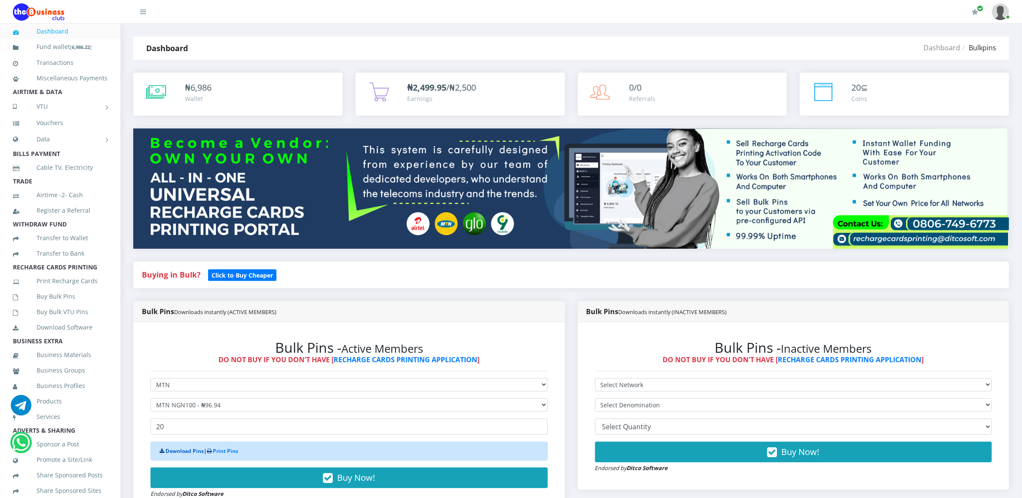
click at [189, 450] on link "Download Pins" at bounding box center [185, 451] width 38 height 7
click at [35, 300] on icon at bounding box center [25, 297] width 24 height 6
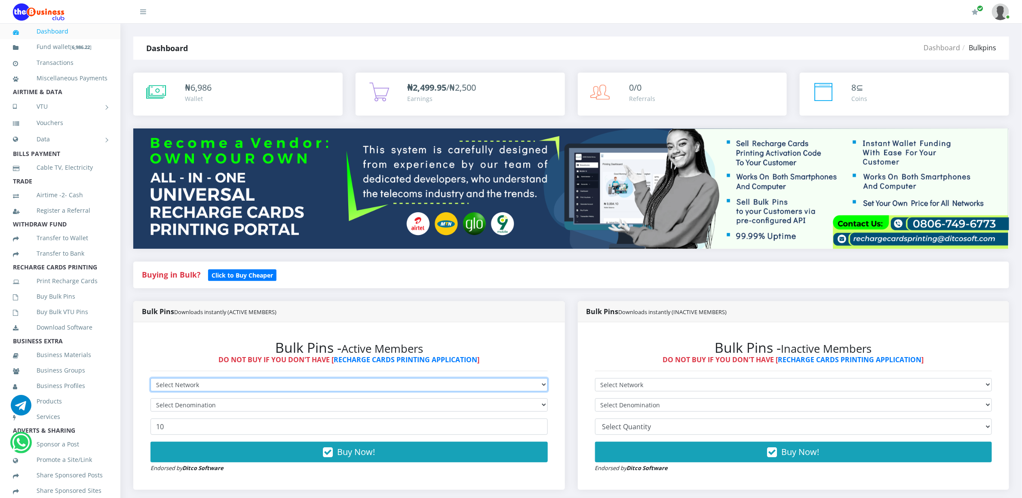
click at [164, 383] on select "Select Network MTN Globacom 9Mobile Airtel" at bounding box center [348, 384] width 397 height 13
select select "MTN"
click at [150, 380] on select "Select Network MTN Globacom 9Mobile Airtel" at bounding box center [348, 384] width 397 height 13
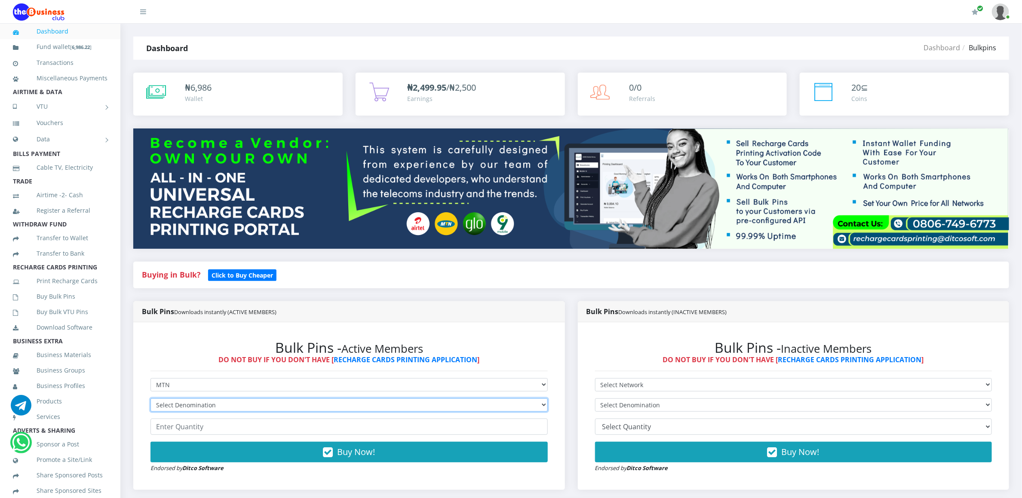
click at [160, 409] on select "Select Denomination MTN NGN100 - ₦96.94 MTN NGN200 - ₦193.88 MTN NGN400 - ₦387.…" at bounding box center [348, 405] width 397 height 13
select select "193.88-200"
click at [150, 400] on select "Select Denomination MTN NGN100 - ₦96.94 MTN NGN200 - ₦193.88 MTN NGN400 - ₦387.…" at bounding box center [348, 405] width 397 height 13
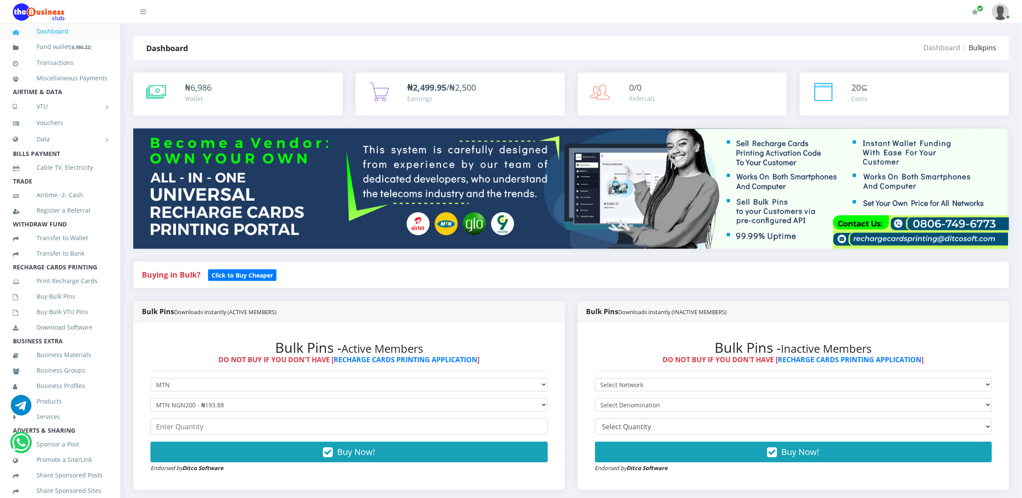
click at [181, 419] on form "Select Network MTN Globacom 9Mobile Airtel Select Denomination MTN NGN100 - ₦96…" at bounding box center [348, 425] width 397 height 95
click at [185, 427] on input "number" at bounding box center [348, 427] width 397 height 16
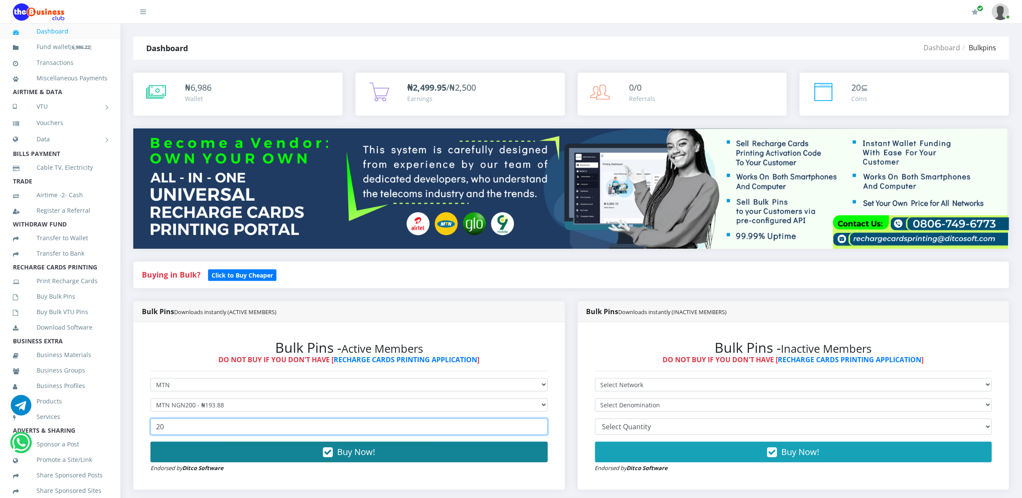
type input "20"
click at [190, 462] on button "Buy Now!" at bounding box center [348, 452] width 397 height 21
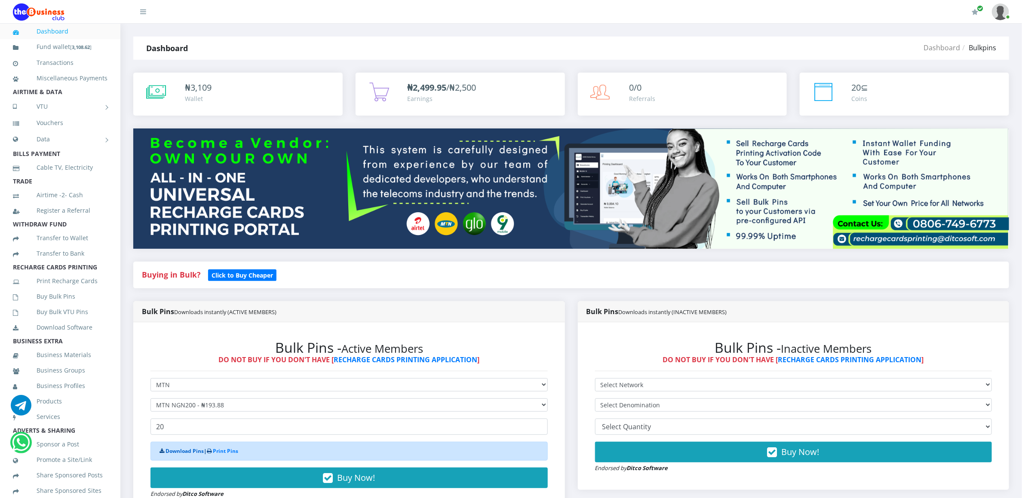
click at [189, 454] on link "Download Pins" at bounding box center [185, 451] width 38 height 7
click at [425, 334] on div "Bulk Pins - Active Members DO NOT BUY IF YOU DON'T HAVE [ RECHARGE CARDS PRINTI…" at bounding box center [349, 419] width 414 height 177
click at [64, 306] on link "Buy Bulk Pins" at bounding box center [60, 297] width 95 height 20
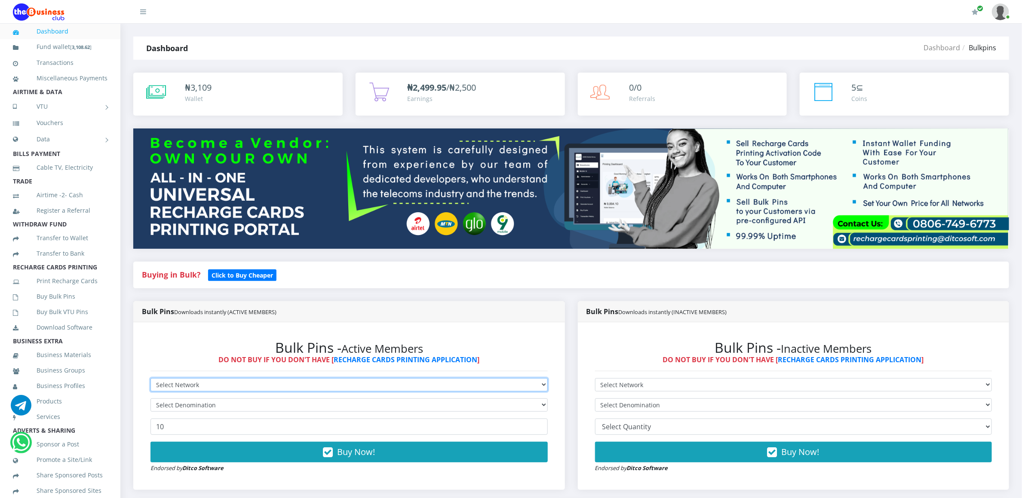
click at [170, 382] on select "Select Network MTN Globacom 9Mobile Airtel" at bounding box center [348, 384] width 397 height 13
select select "MTN"
click at [150, 380] on select "Select Network MTN Globacom 9Mobile Airtel" at bounding box center [348, 384] width 397 height 13
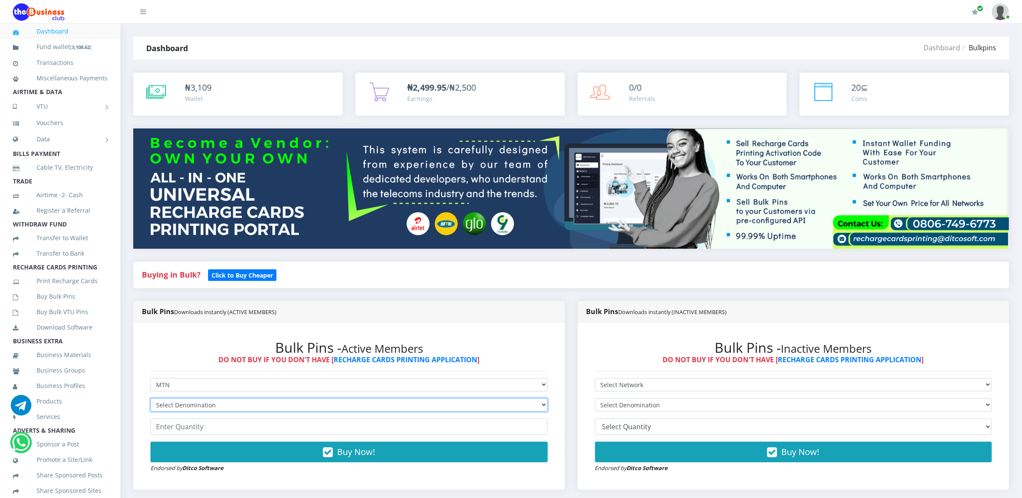
click at [174, 408] on select "Select Denomination MTN NGN100 - ₦96.94 MTN NGN200 - ₦193.88 MTN NGN400 - ₦387.…" at bounding box center [348, 405] width 397 height 13
select select "193.88-200"
click at [150, 400] on select "Select Denomination MTN NGN100 - ₦96.94 MTN NGN200 - ₦193.88 MTN NGN400 - ₦387.…" at bounding box center [348, 405] width 397 height 13
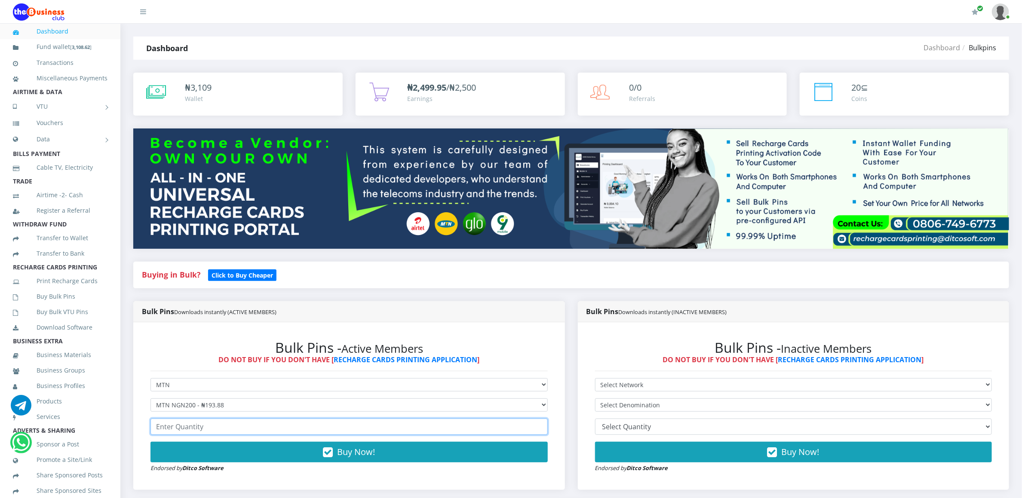
click at [208, 421] on input "number" at bounding box center [348, 427] width 397 height 16
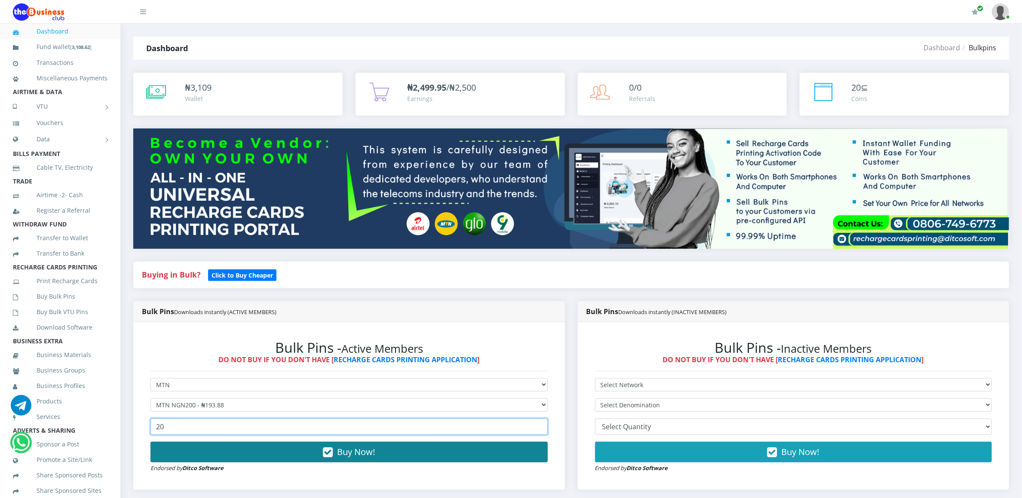
type input "20"
click at [212, 449] on button "Buy Now!" at bounding box center [348, 452] width 397 height 21
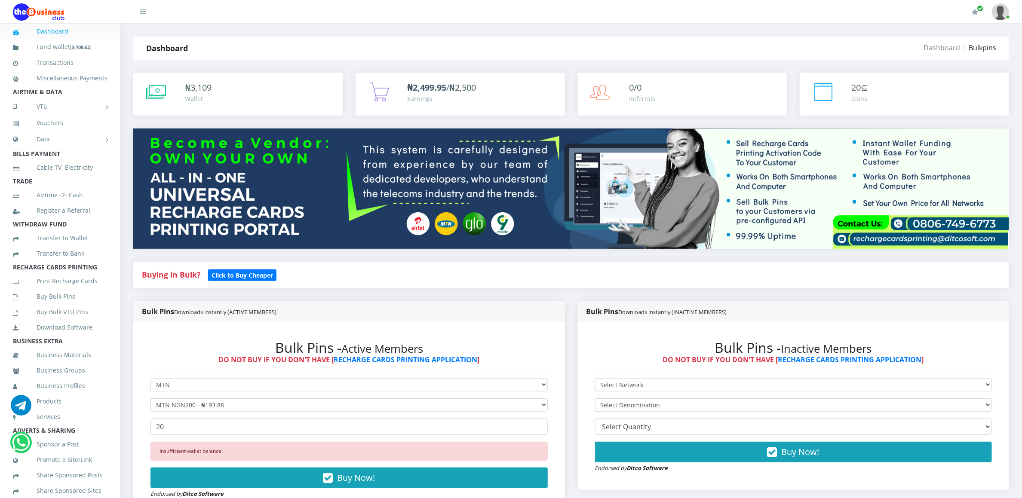
click at [215, 399] on form "Select Network MTN Globacom 9Mobile Airtel Select Denomination MTN NGN100 - ₦96…" at bounding box center [348, 438] width 397 height 120
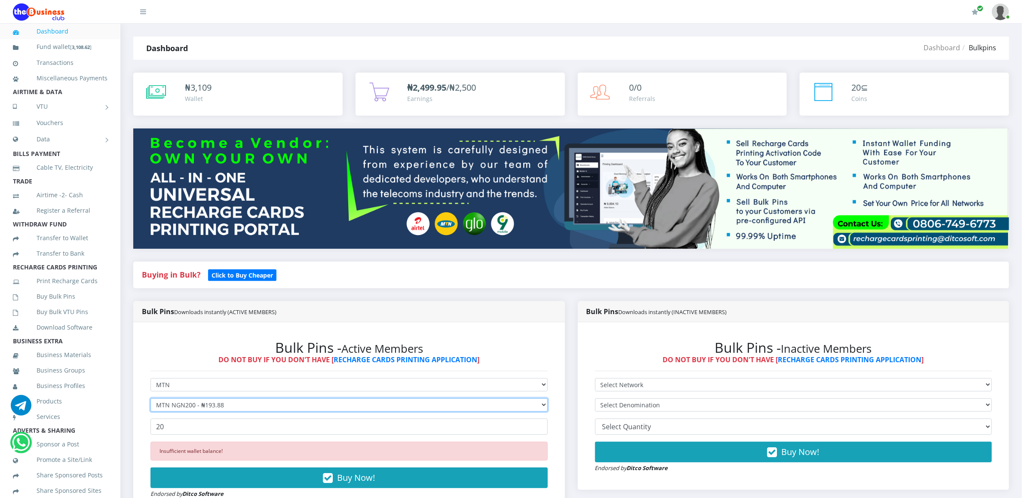
click at [215, 404] on select "Select Denomination MTN NGN100 - ₦96.94 MTN NGN200 - ₦193.88 MTN NGN400 - ₦387.…" at bounding box center [348, 405] width 397 height 13
select select "96.94-100"
click at [150, 400] on select "Select Denomination MTN NGN100 - ₦96.94 MTN NGN200 - ₦193.88 MTN NGN400 - ₦387.…" at bounding box center [348, 405] width 397 height 13
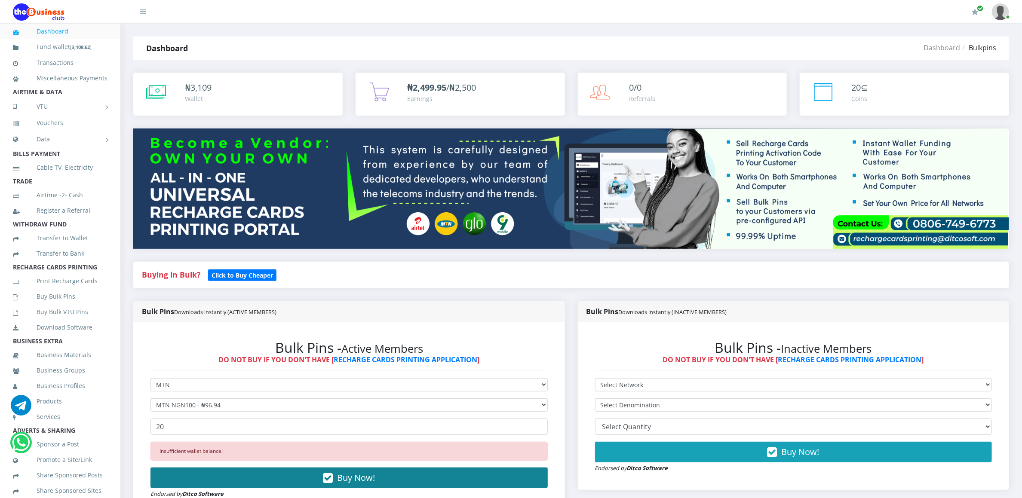
click at [221, 479] on button "Buy Now!" at bounding box center [348, 478] width 397 height 21
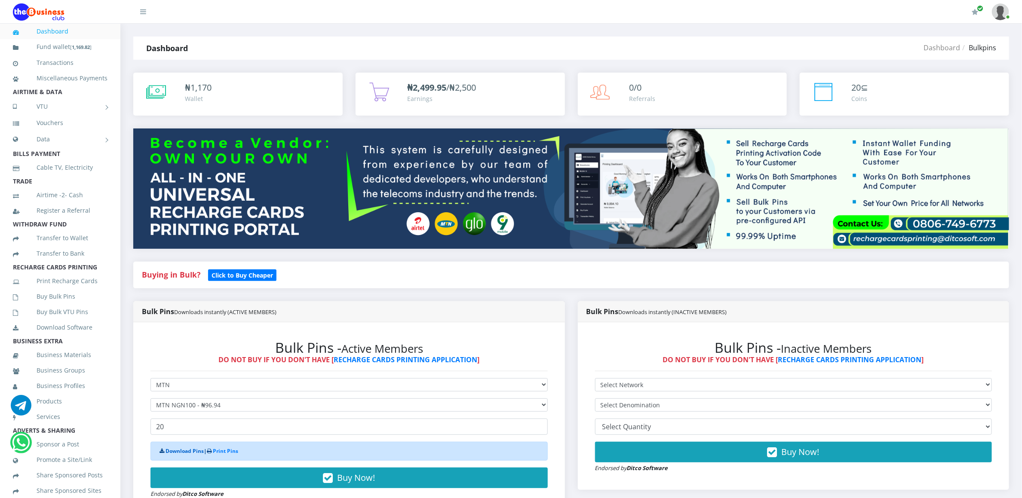
click at [185, 450] on link "Download Pins" at bounding box center [185, 451] width 38 height 7
click at [70, 307] on link "Buy Bulk Pins" at bounding box center [60, 297] width 95 height 20
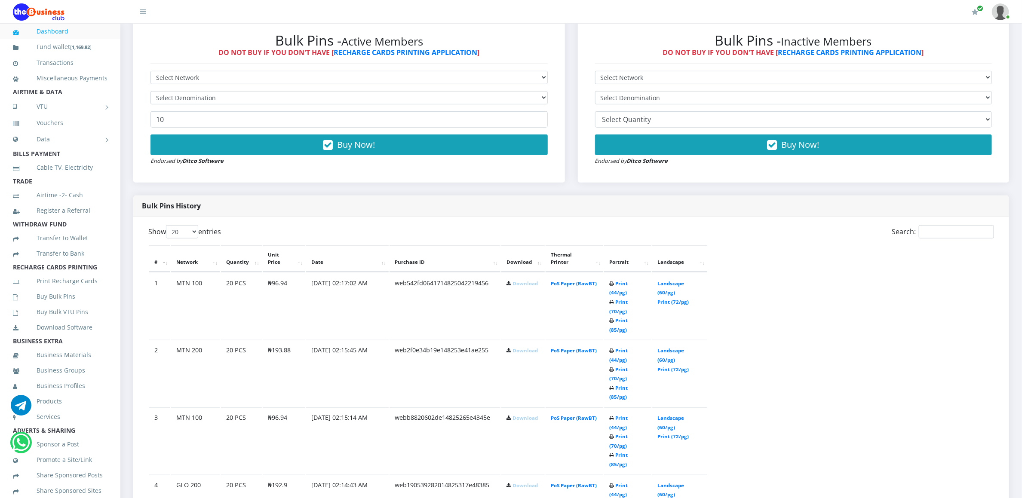
scroll to position [310, 0]
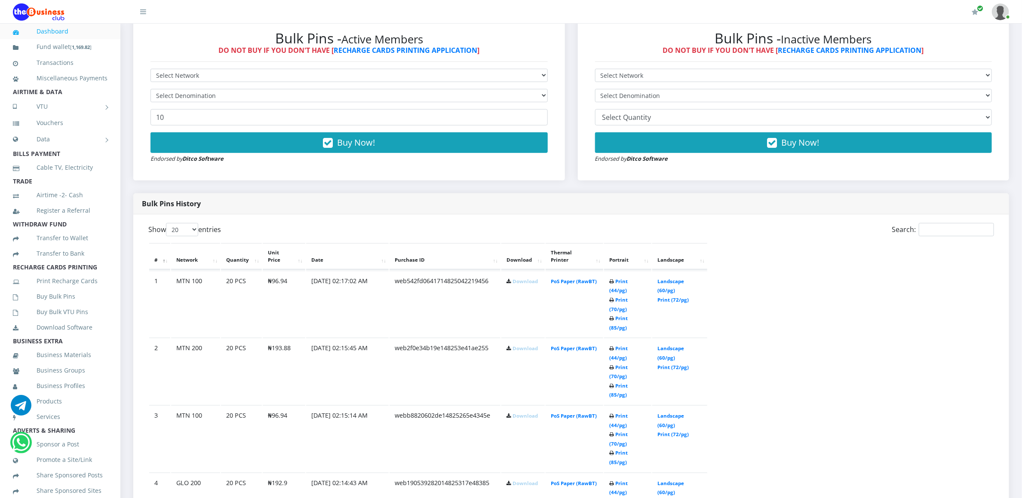
click at [529, 278] on link "Download" at bounding box center [524, 281] width 25 height 6
click at [528, 278] on link "Download" at bounding box center [524, 281] width 25 height 6
click at [523, 345] on link "Download" at bounding box center [524, 348] width 25 height 6
click at [518, 413] on link "Download" at bounding box center [524, 416] width 25 height 6
click at [515, 480] on link "Download" at bounding box center [524, 483] width 25 height 6
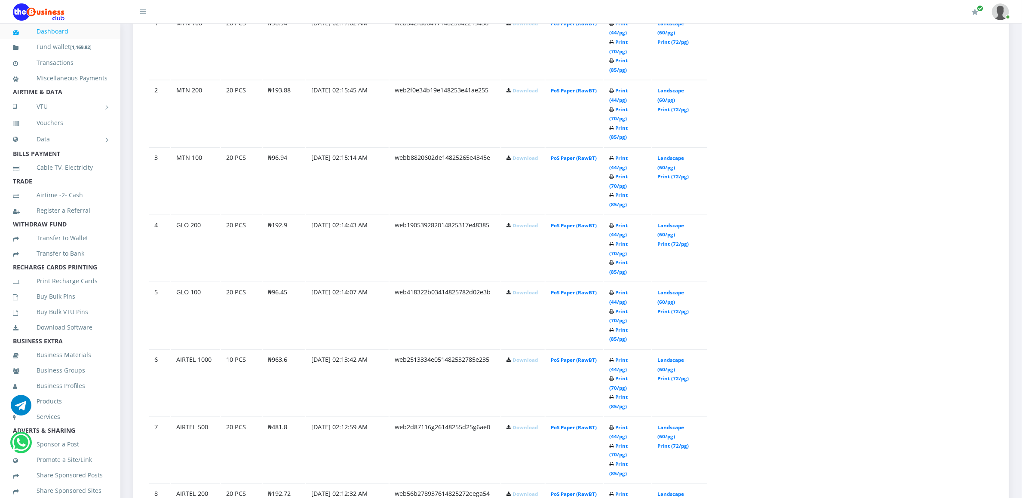
scroll to position [542, 0]
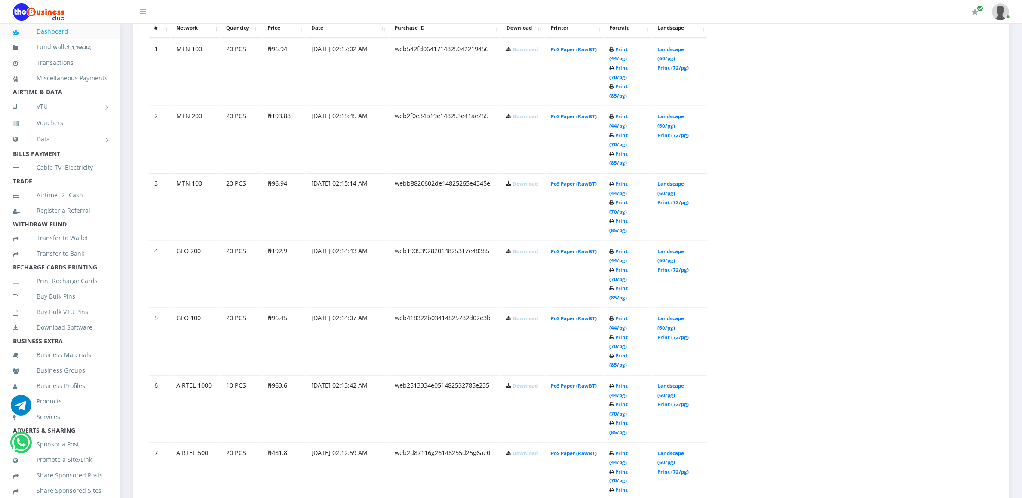
click at [514, 383] on link "Download" at bounding box center [524, 386] width 25 height 6
click at [519, 450] on link "Download" at bounding box center [524, 453] width 25 height 6
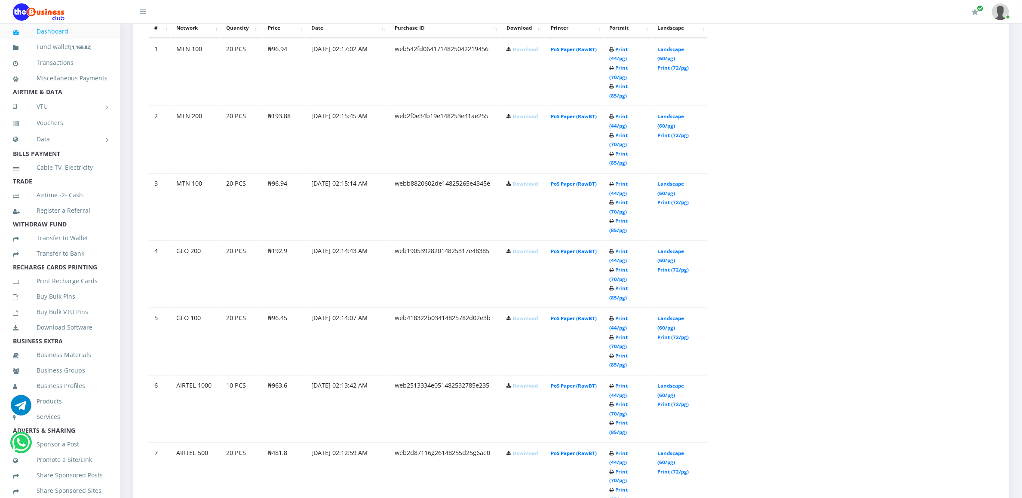
click at [515, 450] on link "Download" at bounding box center [524, 453] width 25 height 6
click at [518, 450] on link "Download" at bounding box center [524, 453] width 25 height 6
